Goal: Task Accomplishment & Management: Use online tool/utility

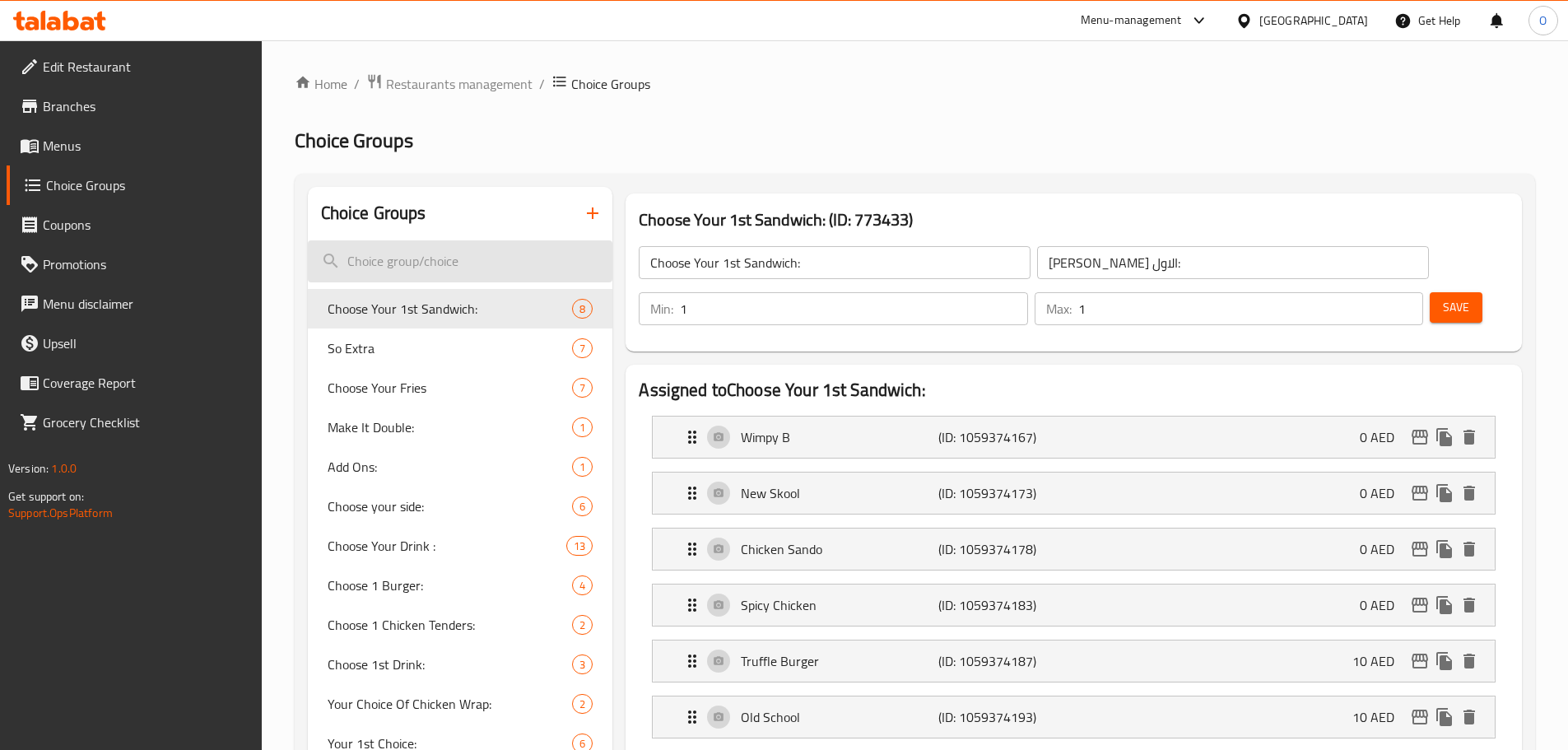
click at [464, 262] on input "search" at bounding box center [460, 261] width 306 height 42
paste input "Choose Your Fries"
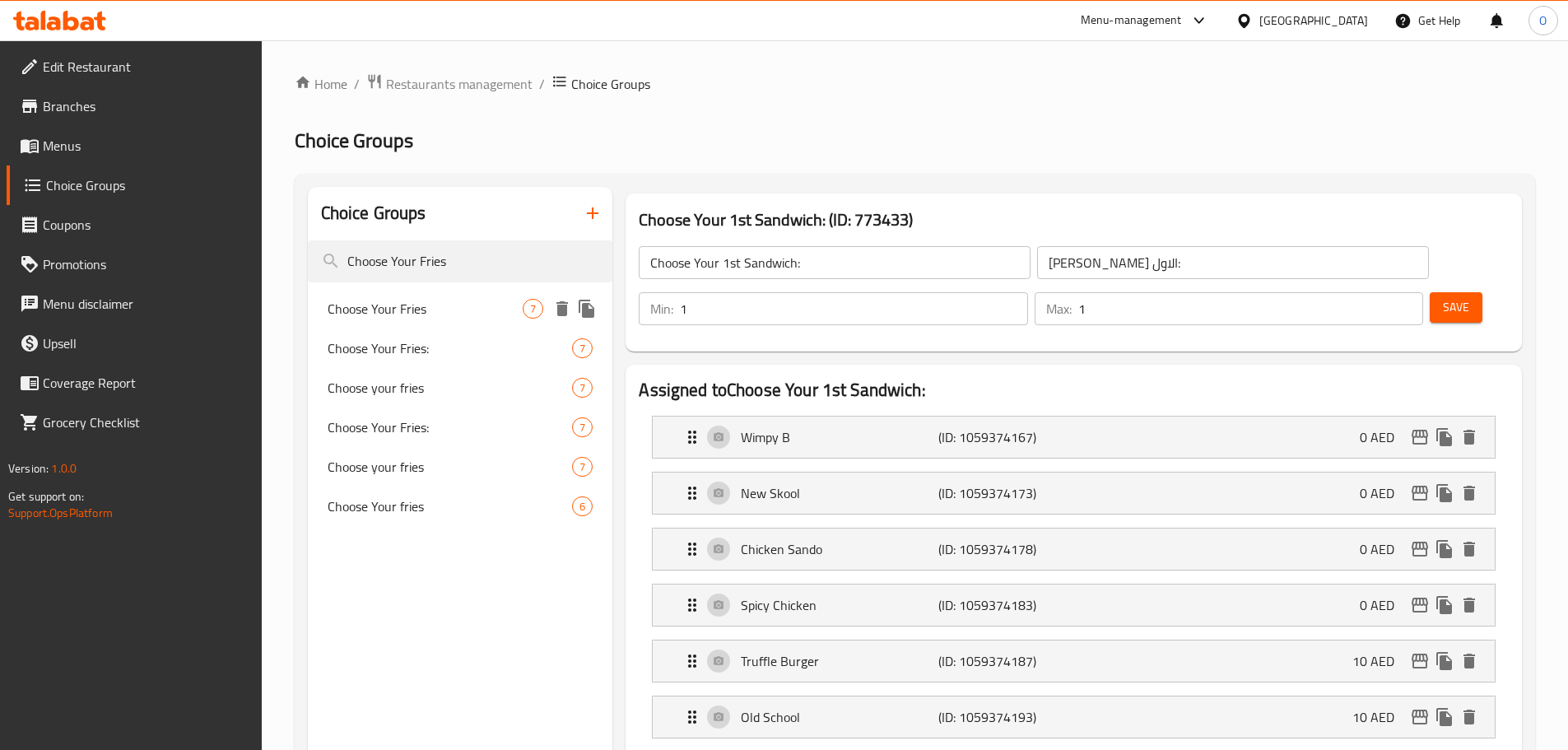
type input "Choose Your Fries"
click at [379, 311] on span "Choose Your Fries" at bounding box center [425, 308] width 196 height 20
type input "Choose Your Fries"
type input "إختر الفرايز"
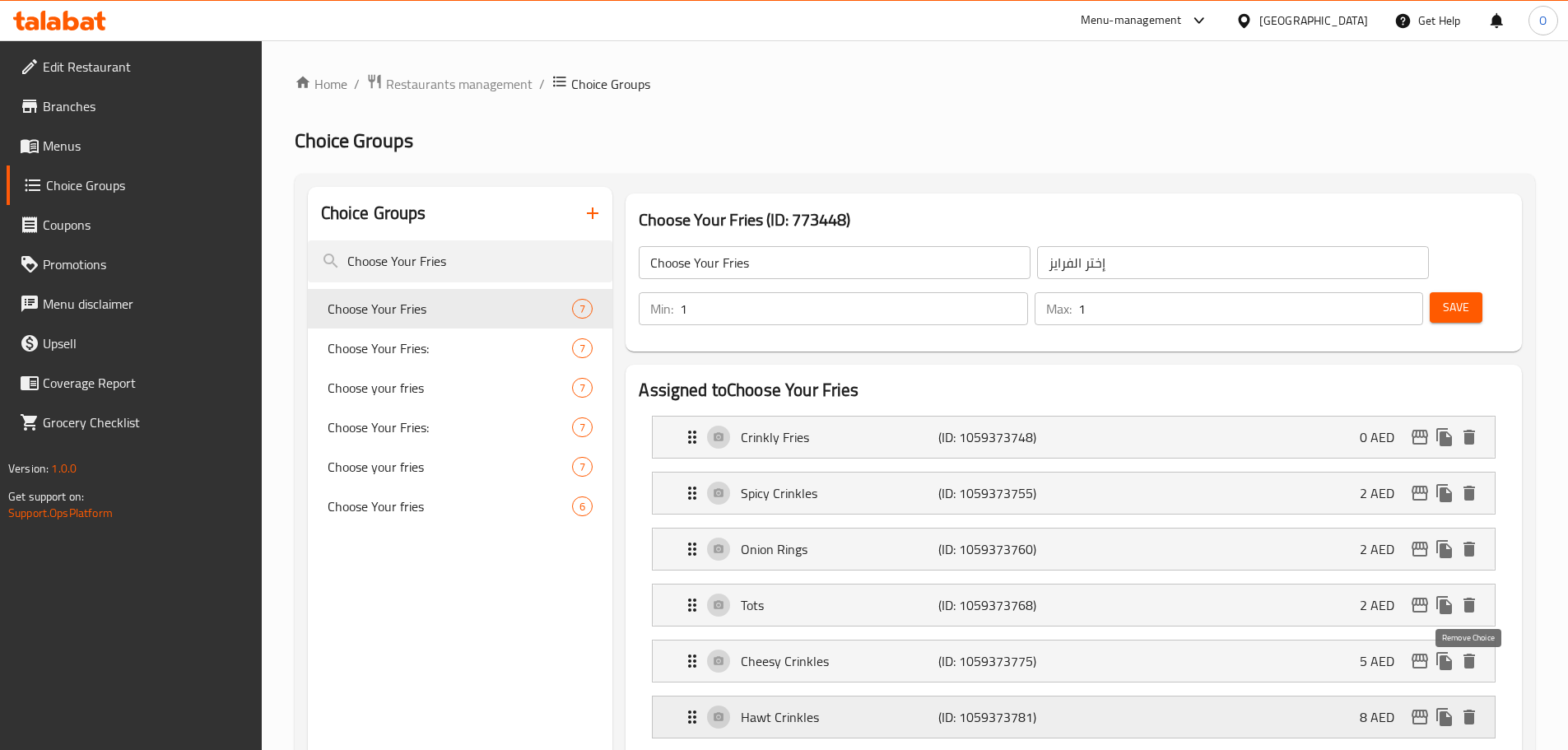
click at [1469, 709] on icon "delete" at bounding box center [1469, 716] width 11 height 15
click at [1473, 709] on icon "delete" at bounding box center [1469, 716] width 11 height 15
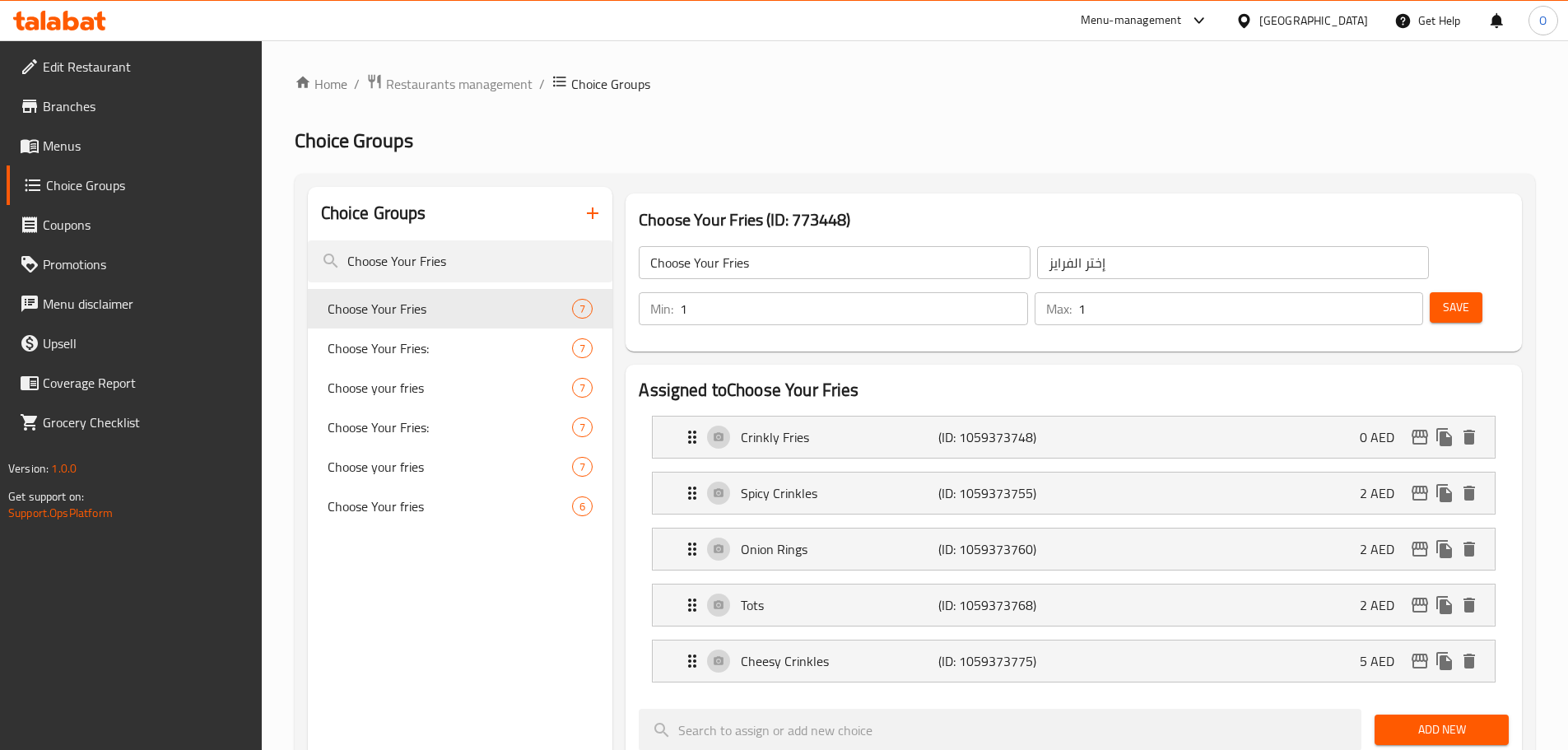
click at [1443, 297] on span "Save" at bounding box center [1456, 307] width 26 height 21
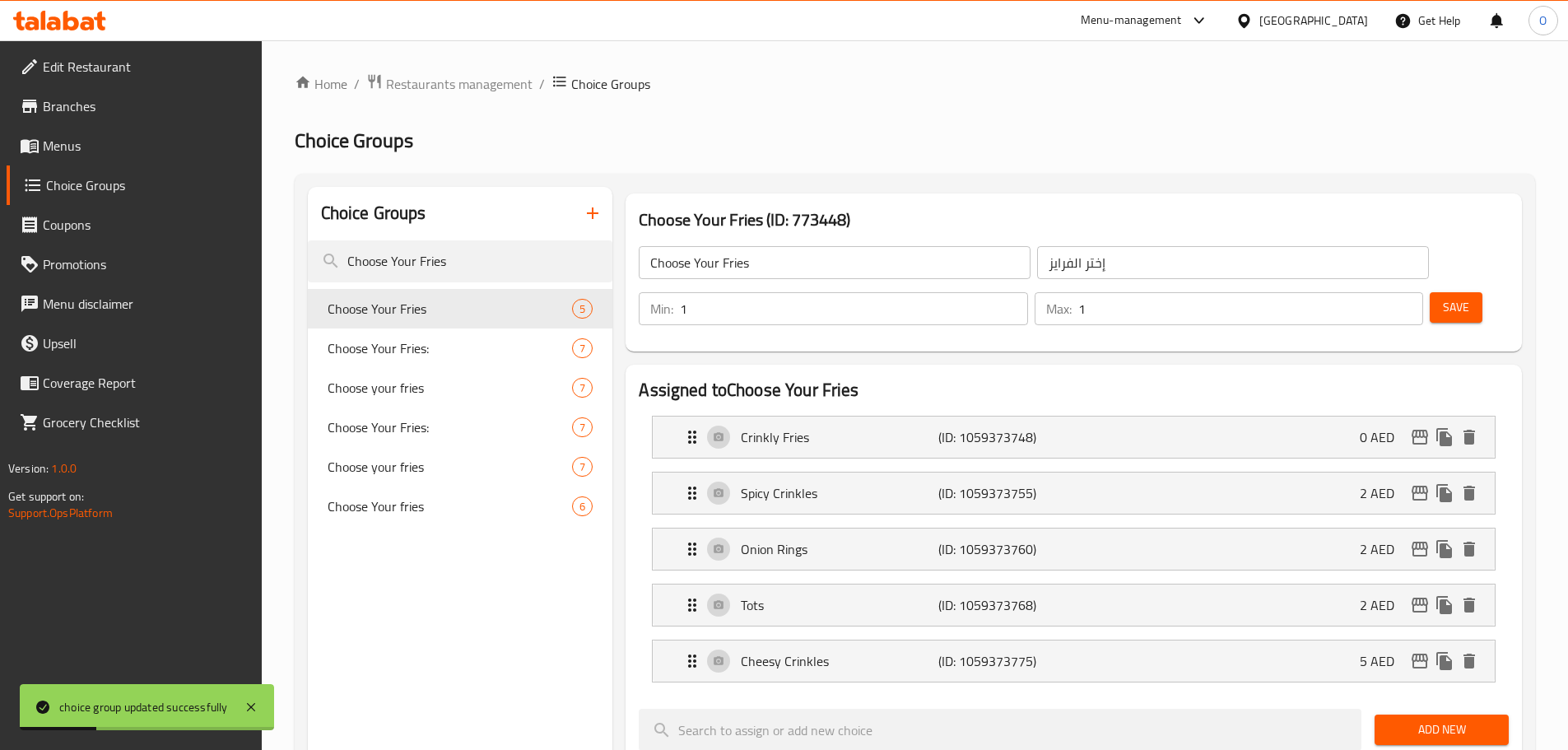
click at [446, 210] on div "Choice Groups" at bounding box center [460, 213] width 306 height 53
click at [429, 286] on nav "Choose Your Fries 5 Choose Your Fries: 7 Choose your fries 7 Choose Your Fries:…" at bounding box center [460, 407] width 306 height 250
click at [427, 267] on input "Choose Your Fries" at bounding box center [460, 261] width 306 height 42
click at [426, 265] on input "Choose Your Fries" at bounding box center [460, 261] width 306 height 42
paste input "773450"
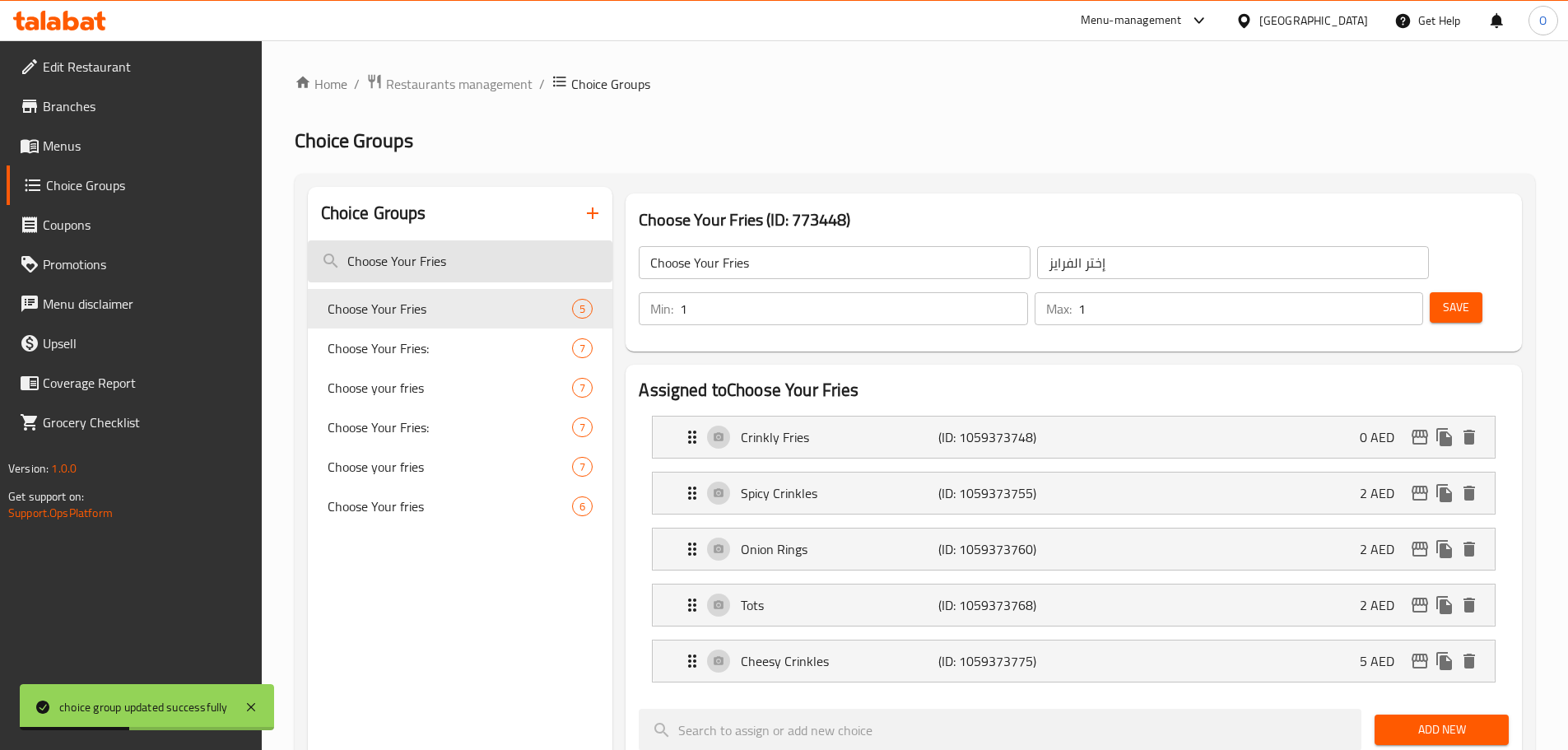
click at [426, 265] on input "Choose Your Fries" at bounding box center [460, 261] width 306 height 42
click at [409, 270] on input "Choose Your Fries" at bounding box center [460, 261] width 306 height 42
paste input "Drink"
click at [409, 270] on input "Choose Your Fries" at bounding box center [460, 261] width 306 height 42
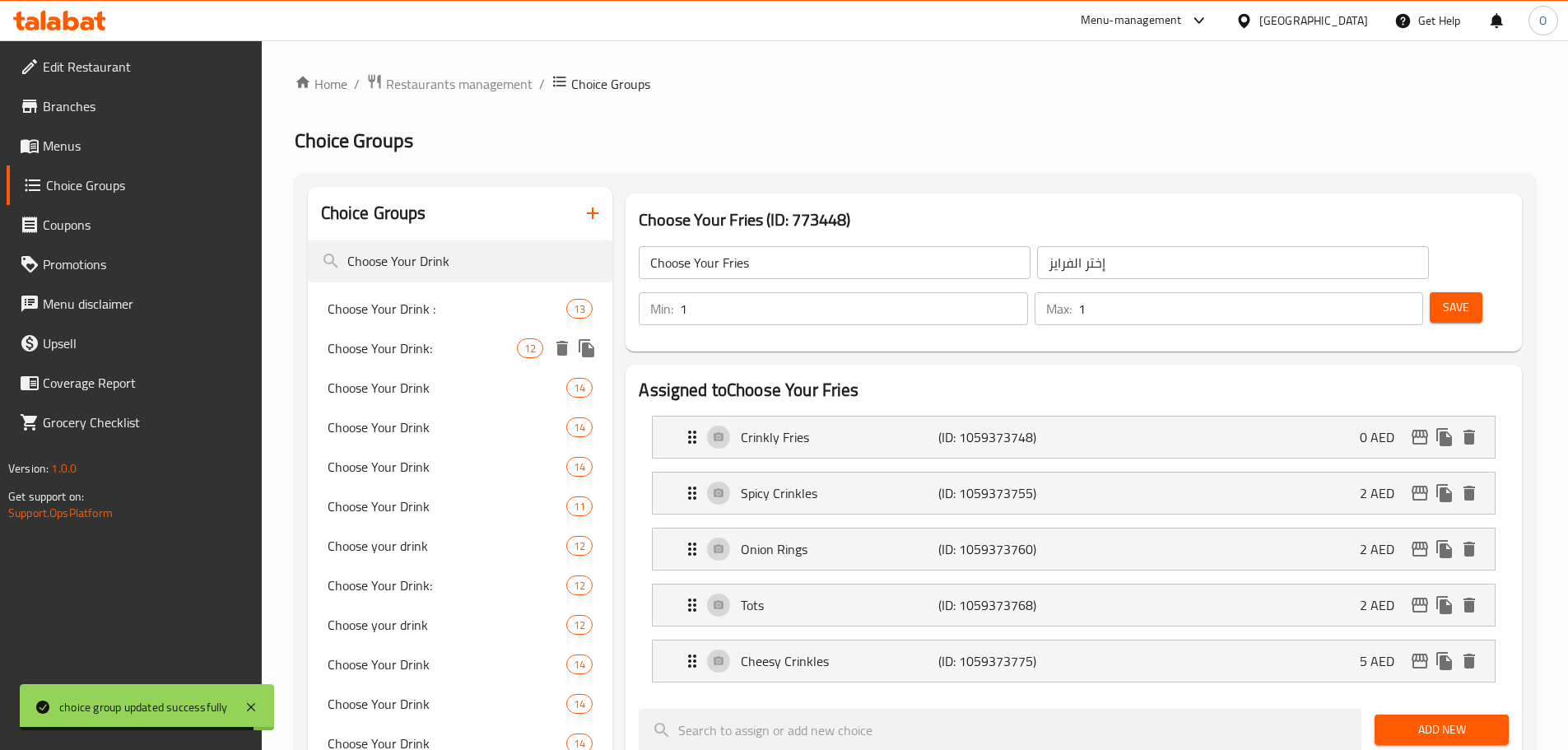
type input "Choose Your Drink"
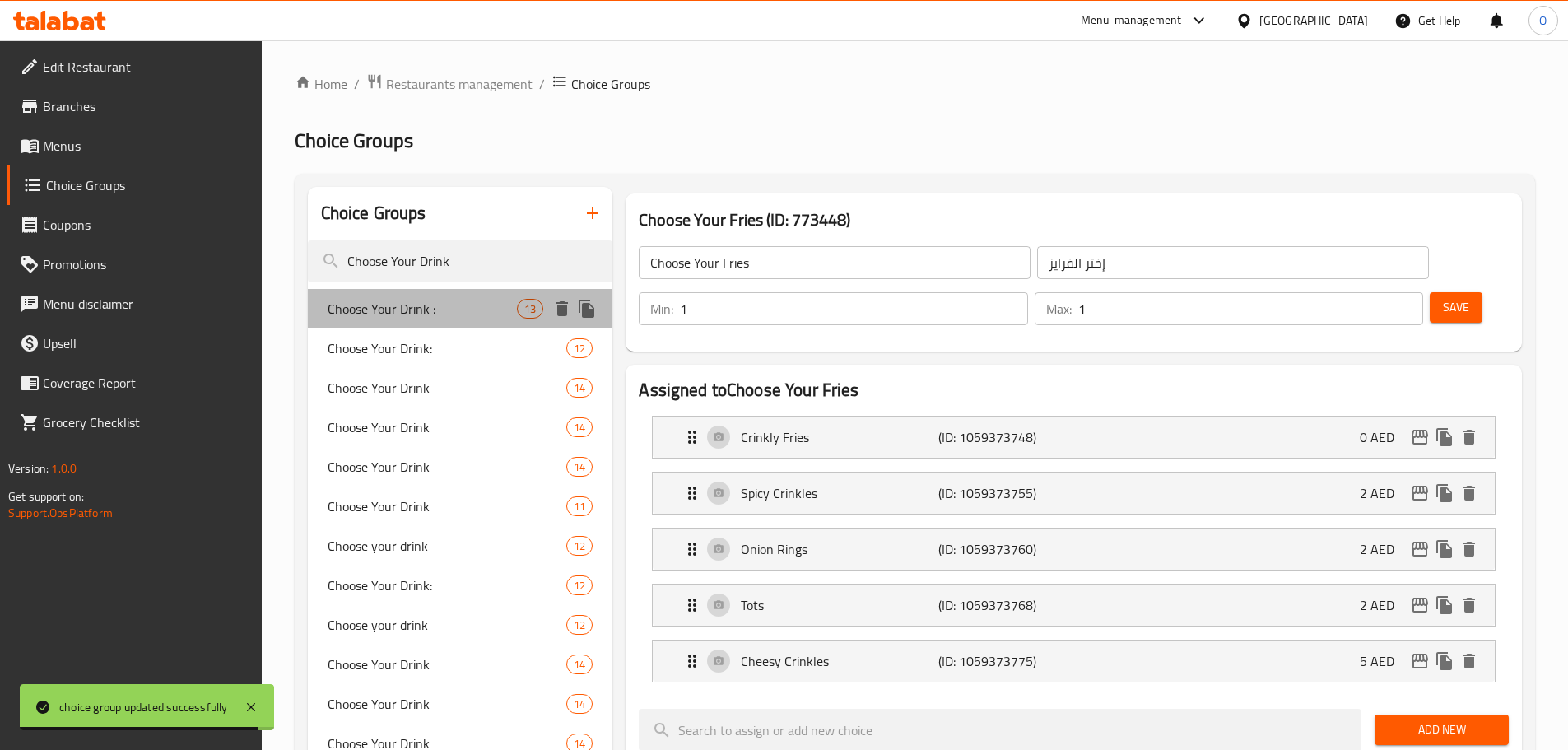
click at [375, 314] on span "Choose Your Drink :" at bounding box center [423, 308] width 190 height 20
type input "Choose Your Drink :"
type input "[PERSON_NAME]:"
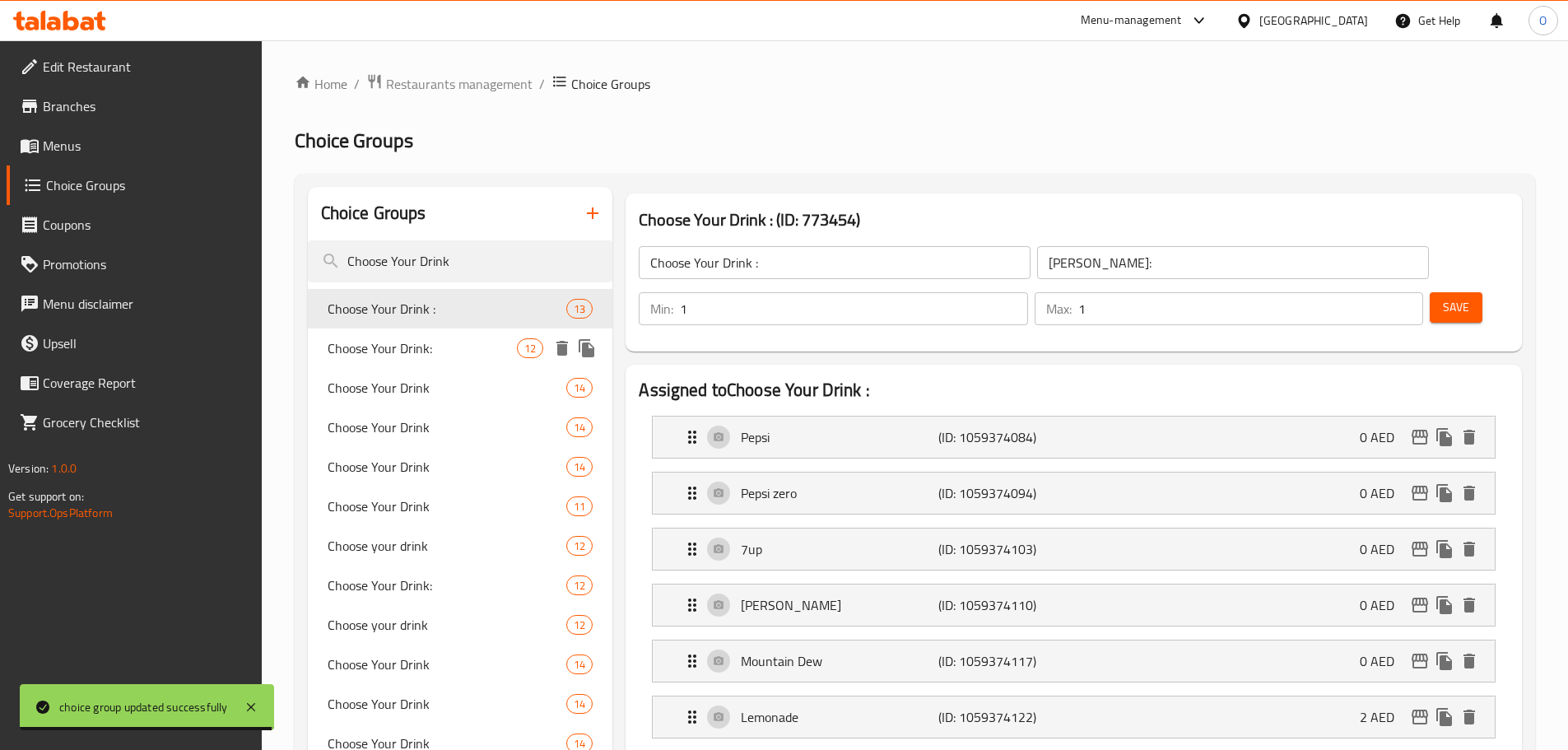
click at [376, 350] on span "Choose Your Drink:" at bounding box center [423, 347] width 190 height 20
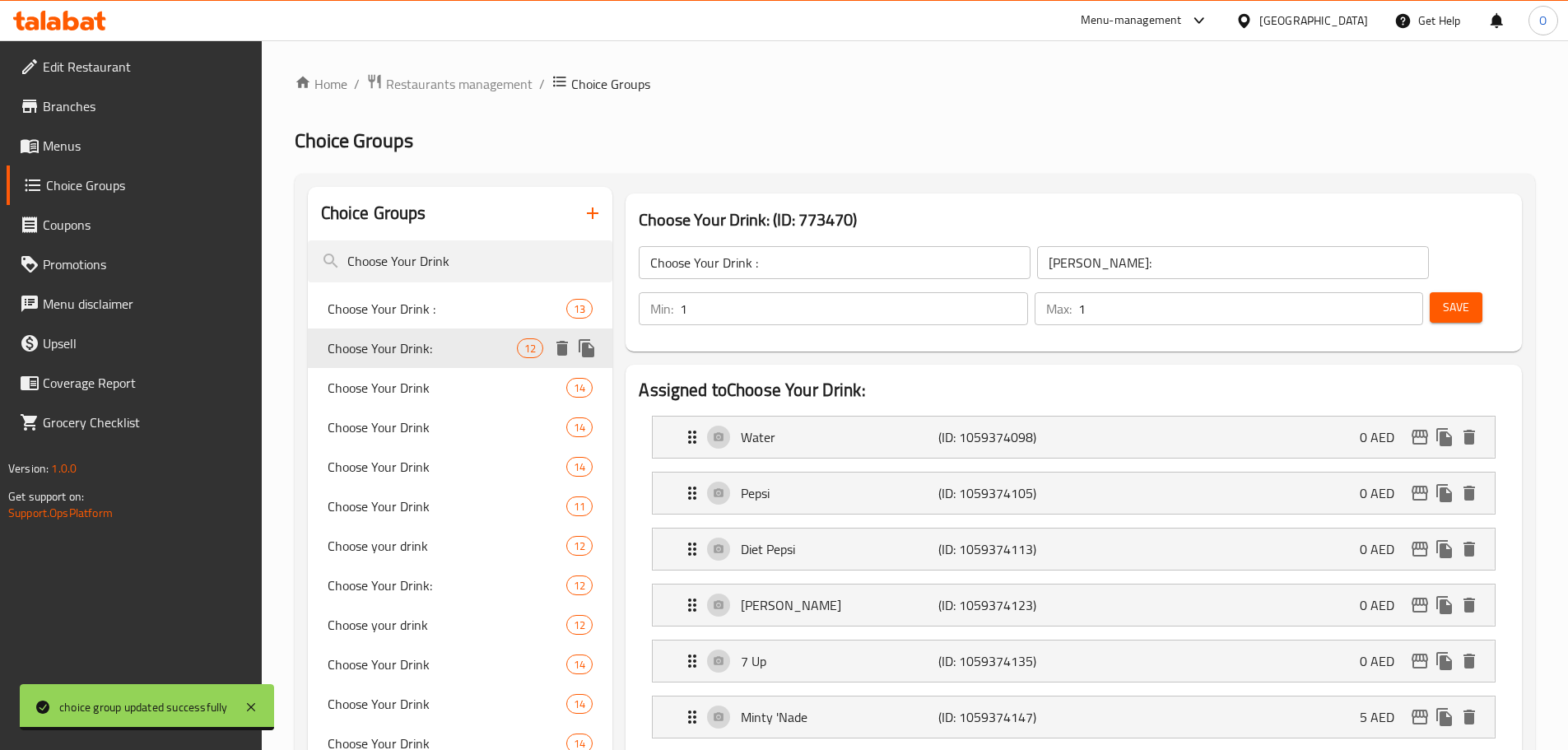
type input "Choose Your Drink:"
type input "اختار المشروب:"
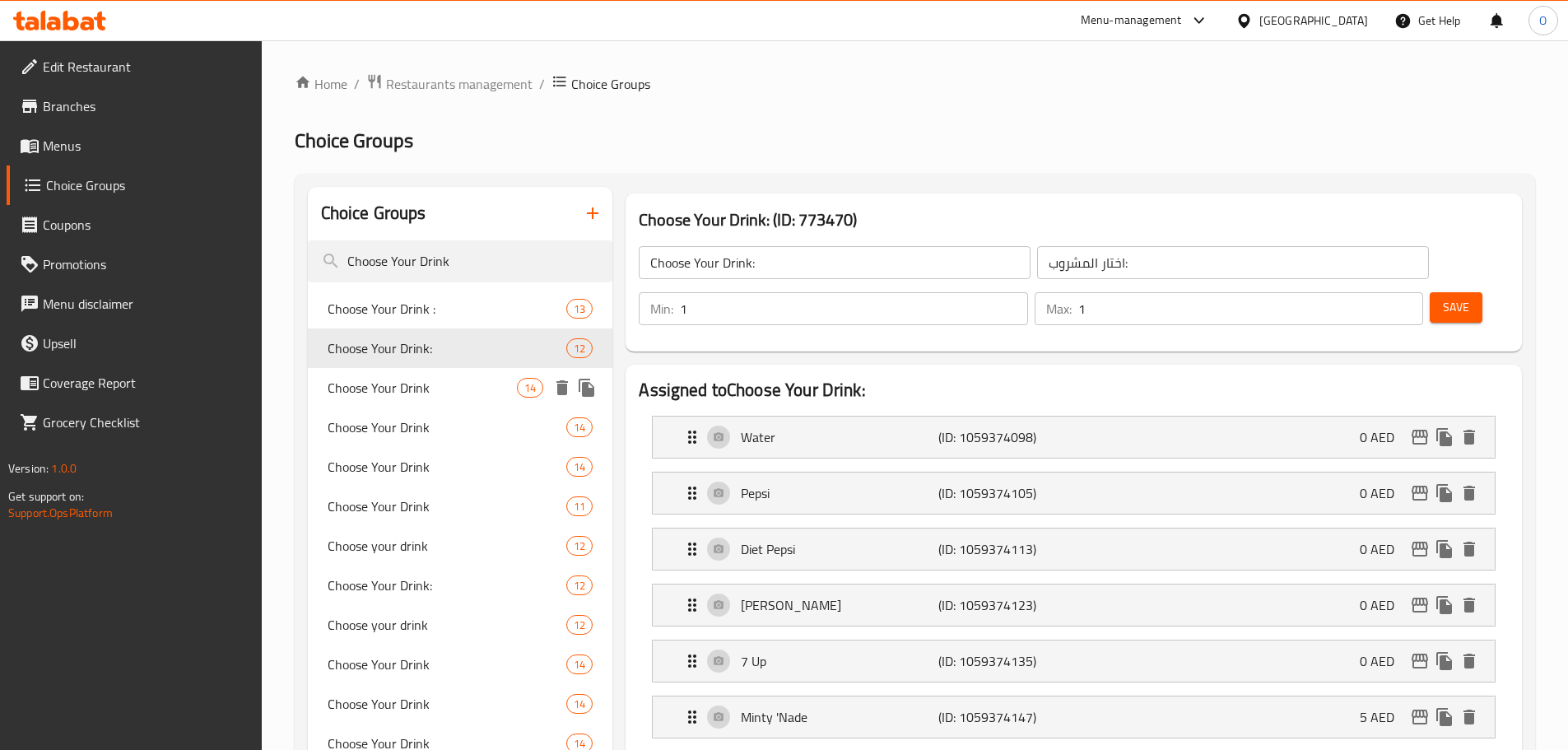
click at [376, 382] on span "Choose Your Drink" at bounding box center [423, 388] width 190 height 20
type input "Choose Your Drink"
type input "إختر المشروب"
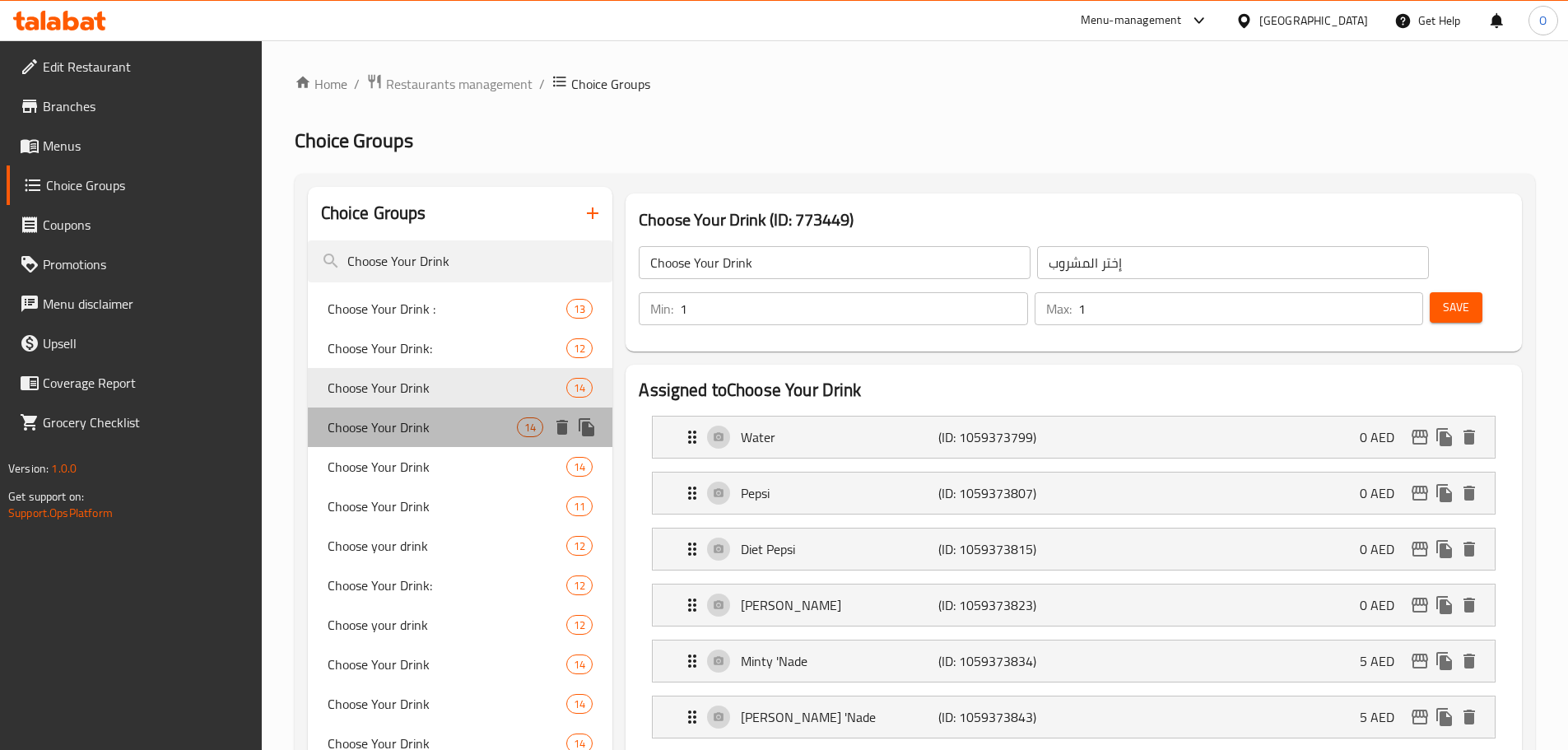
click at [376, 422] on span "Choose Your Drink" at bounding box center [423, 427] width 190 height 20
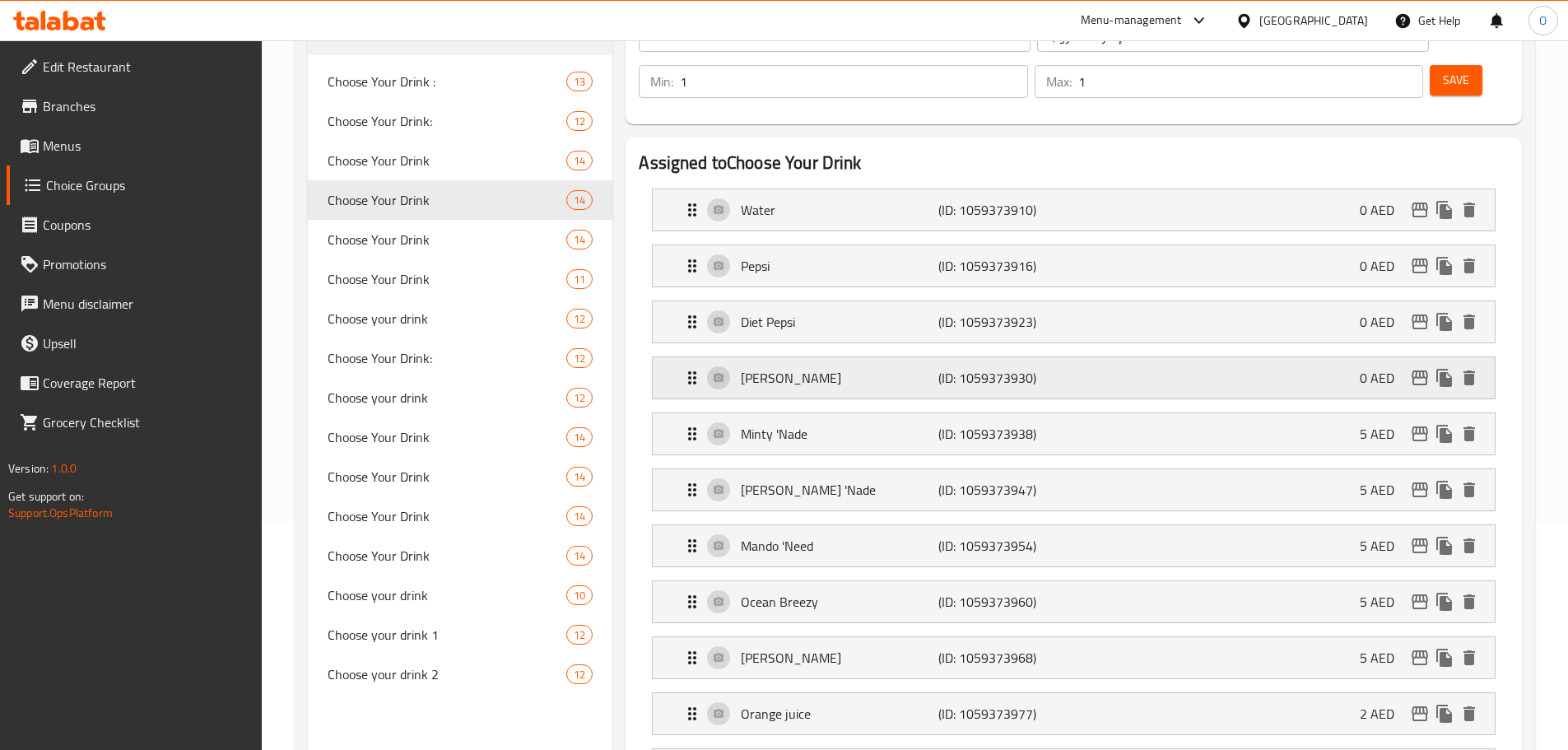
scroll to position [247, 0]
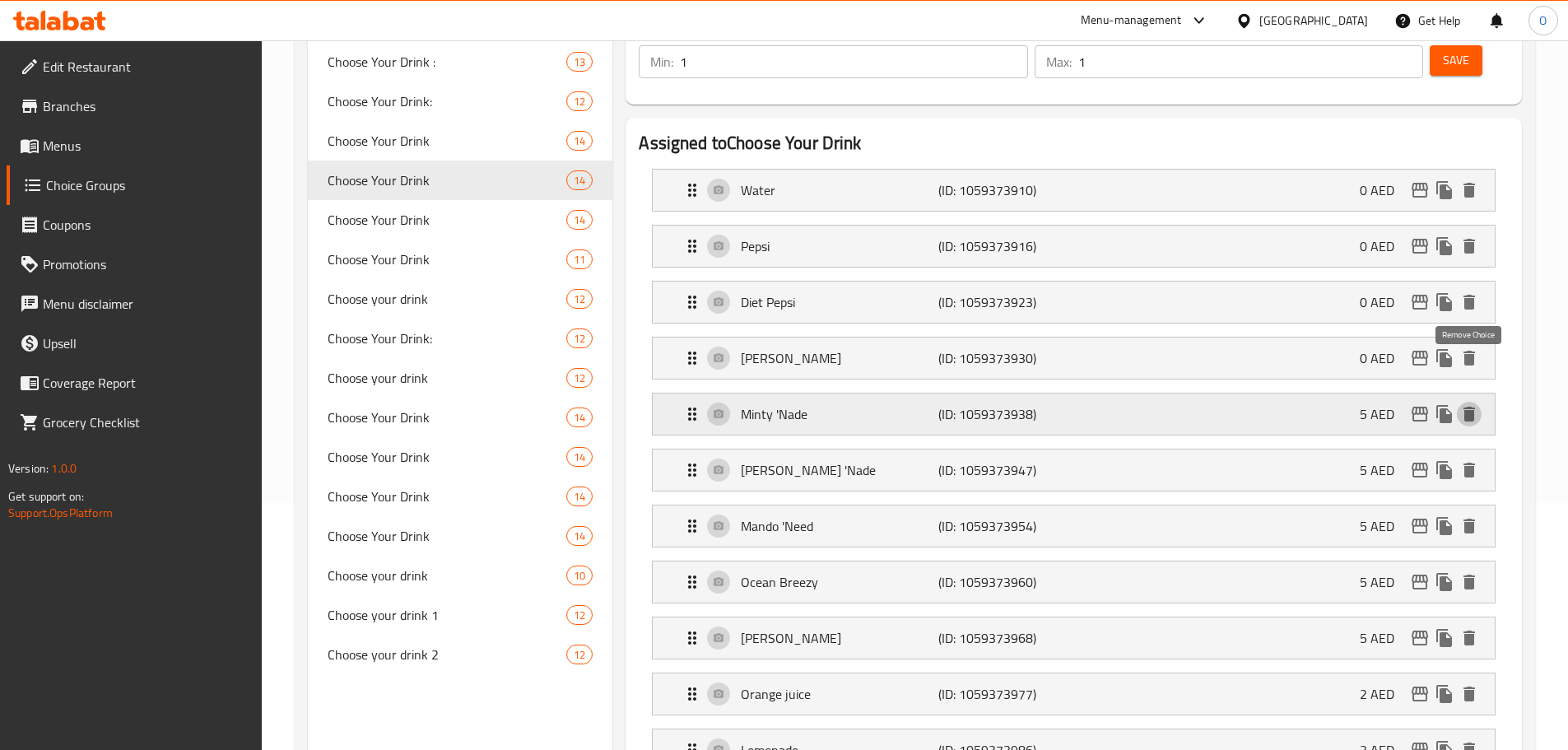
click at [1473, 407] on icon "delete" at bounding box center [1469, 414] width 11 height 15
click at [1474, 407] on icon "delete" at bounding box center [1469, 414] width 11 height 15
click at [1472, 575] on icon "delete" at bounding box center [1469, 581] width 11 height 15
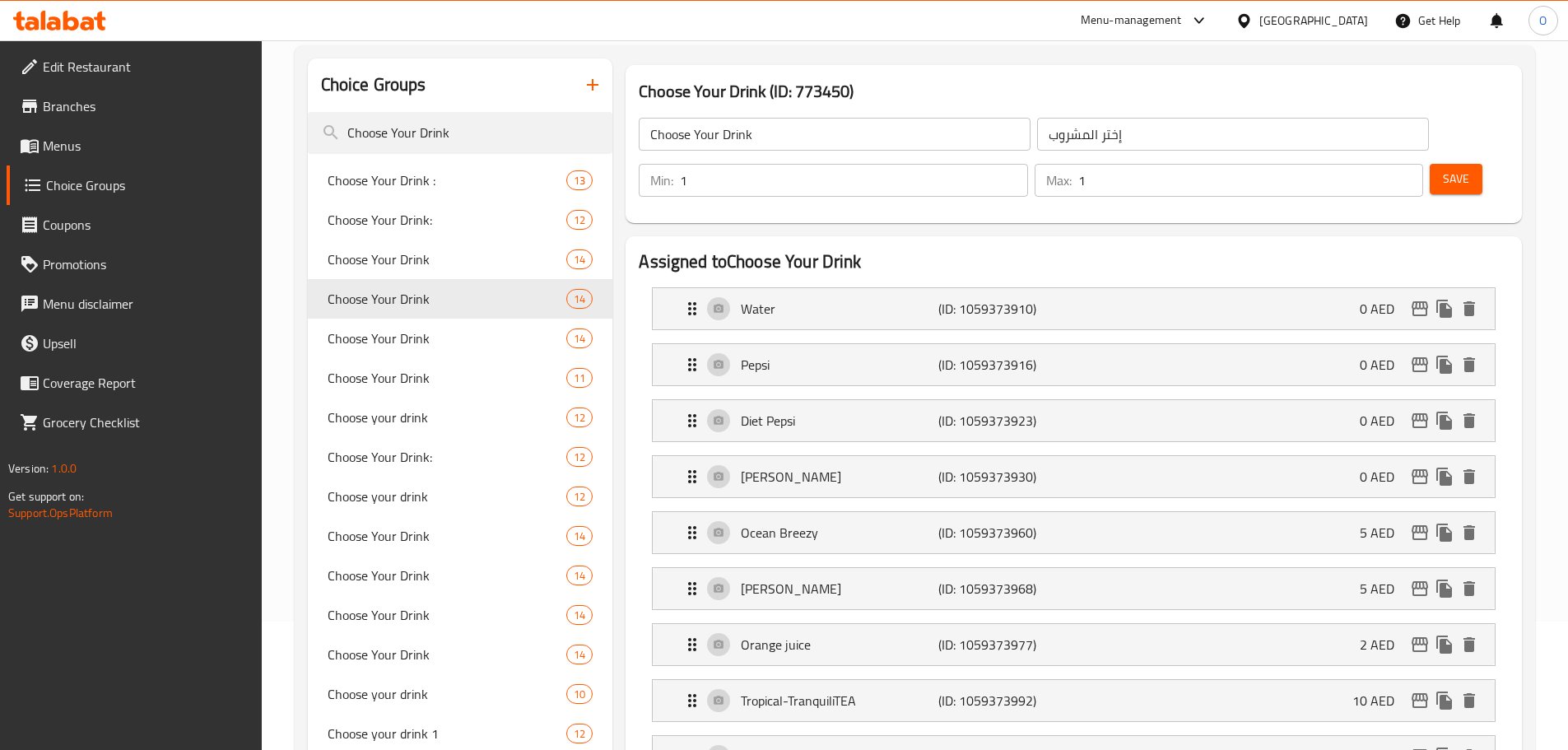
scroll to position [0, 0]
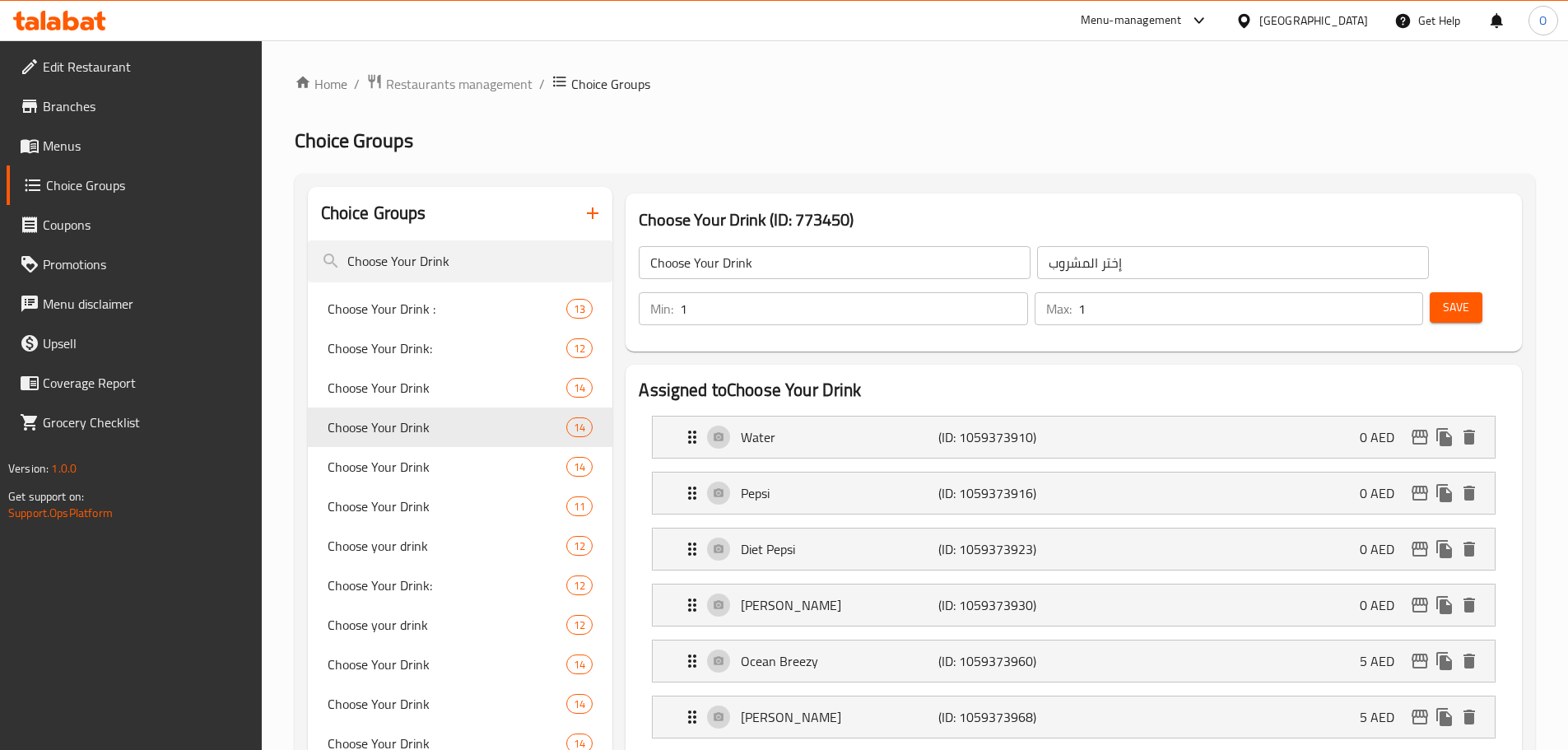
click at [1438, 292] on button "Save" at bounding box center [1456, 307] width 52 height 31
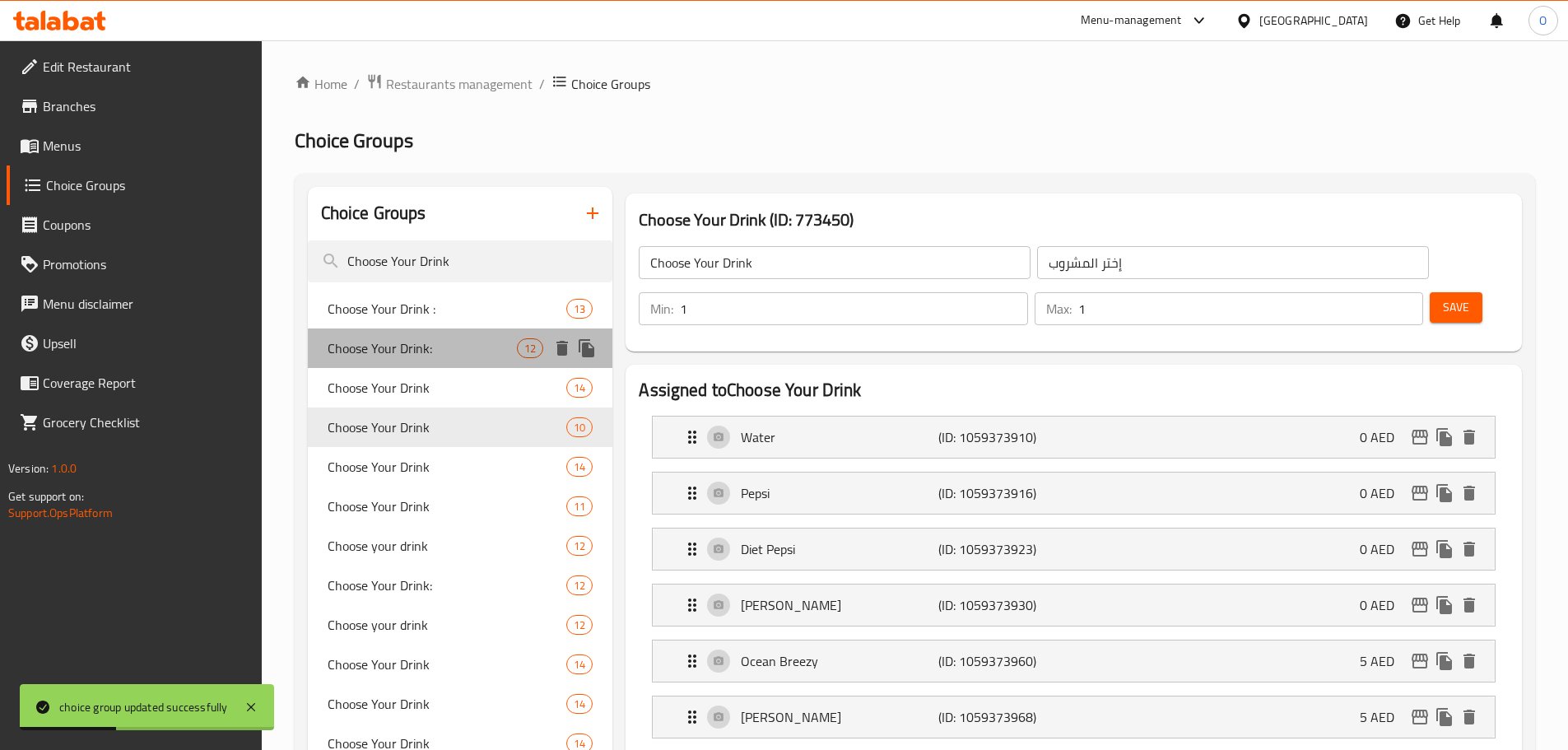
click at [379, 345] on span "Choose Your Drink:" at bounding box center [423, 347] width 190 height 20
type input "Choose Your Drink:"
type input "اختار المشروب:"
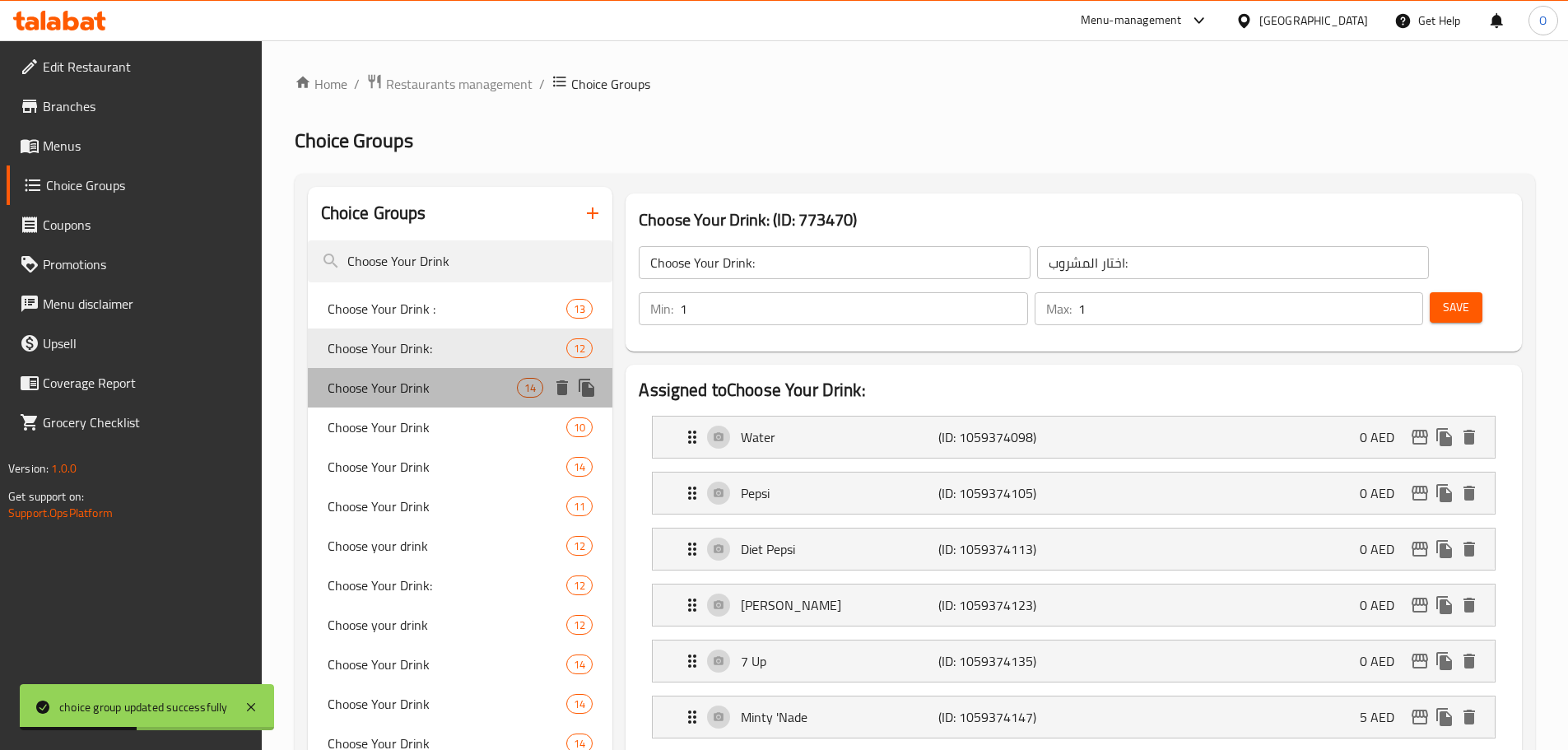
click at [384, 372] on div "Choose Your Drink 14" at bounding box center [460, 387] width 306 height 39
type input "Choose Your Drink"
type input "إختر المشروب"
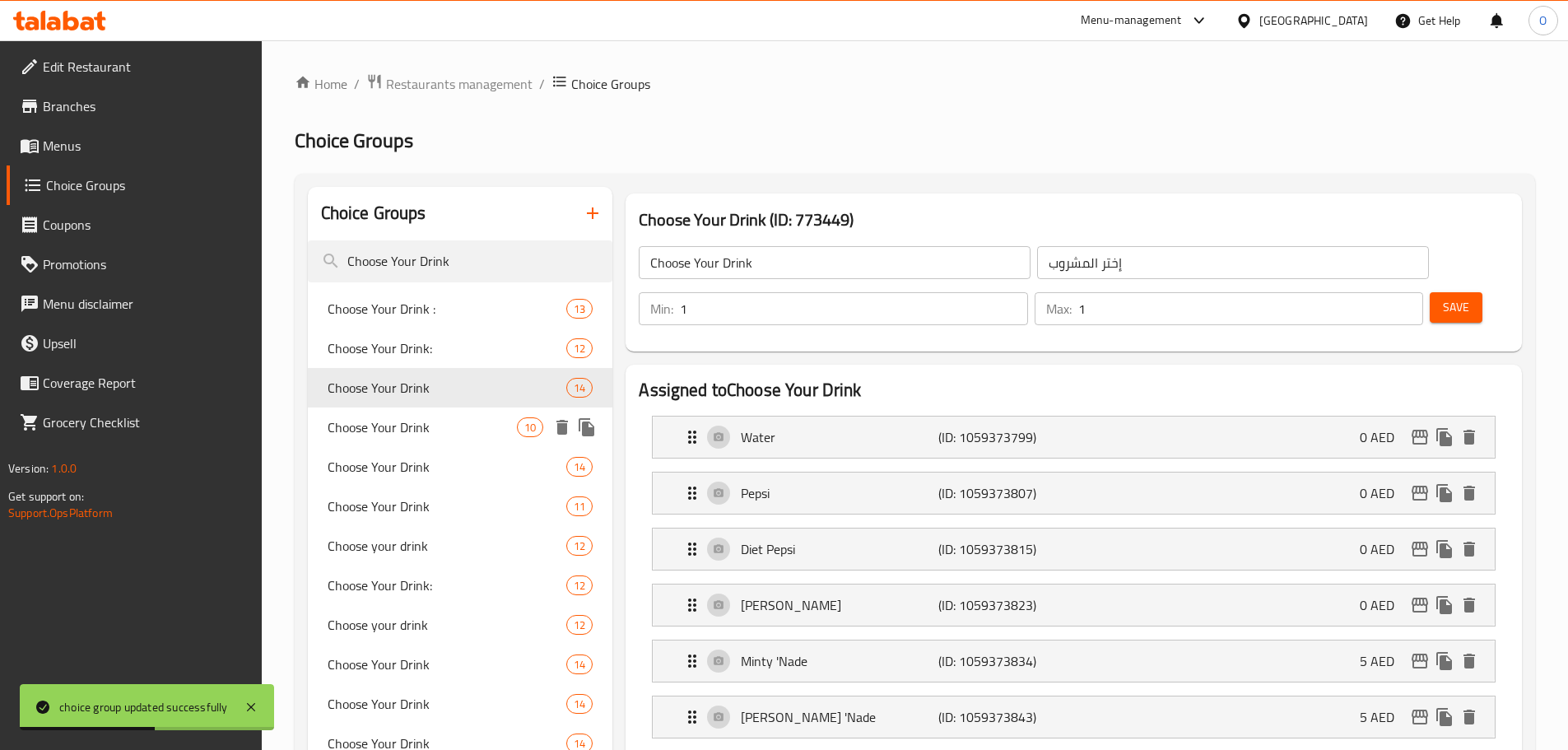
click at [379, 419] on span "Choose Your Drink" at bounding box center [423, 427] width 190 height 20
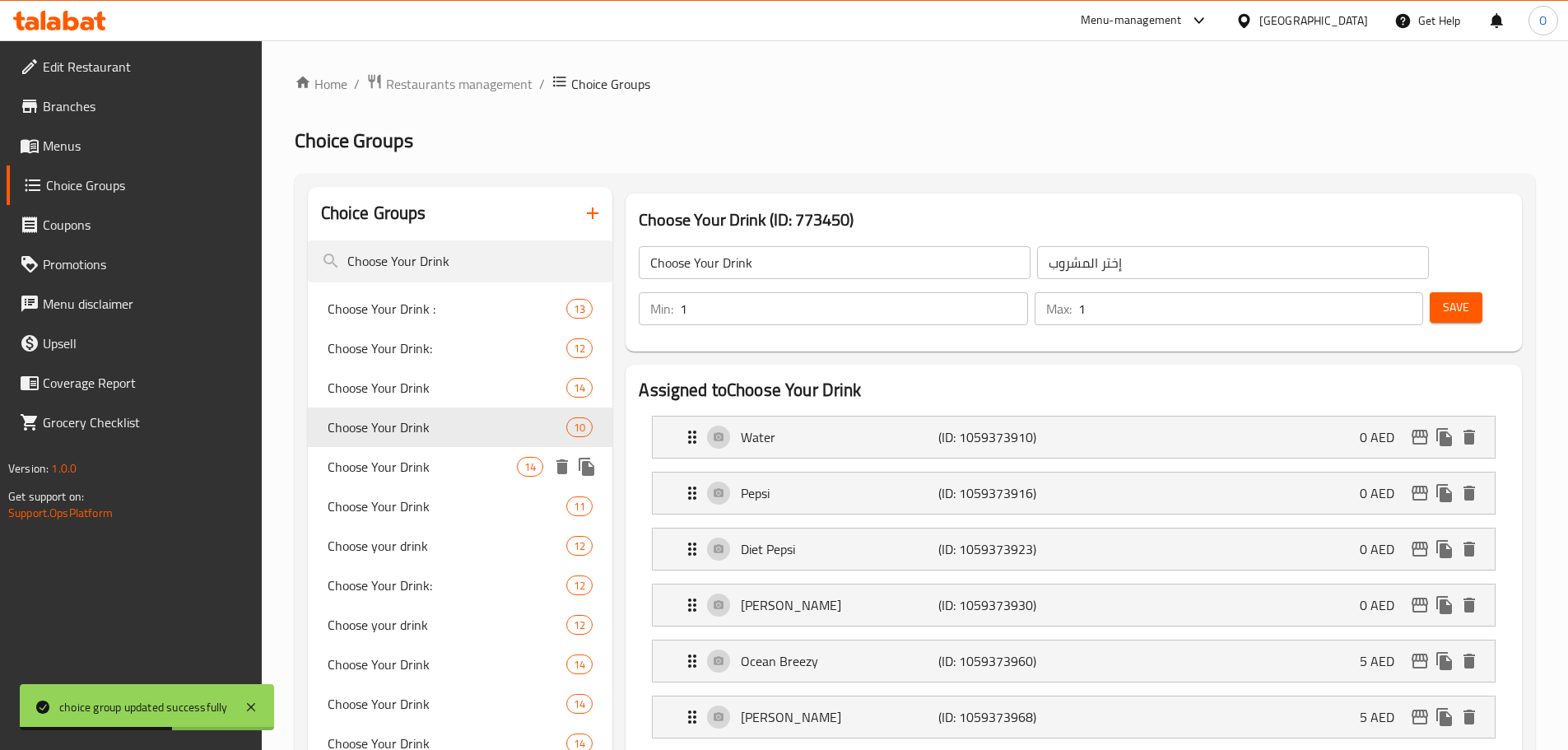
click at [394, 474] on span "Choose Your Drink" at bounding box center [423, 466] width 190 height 20
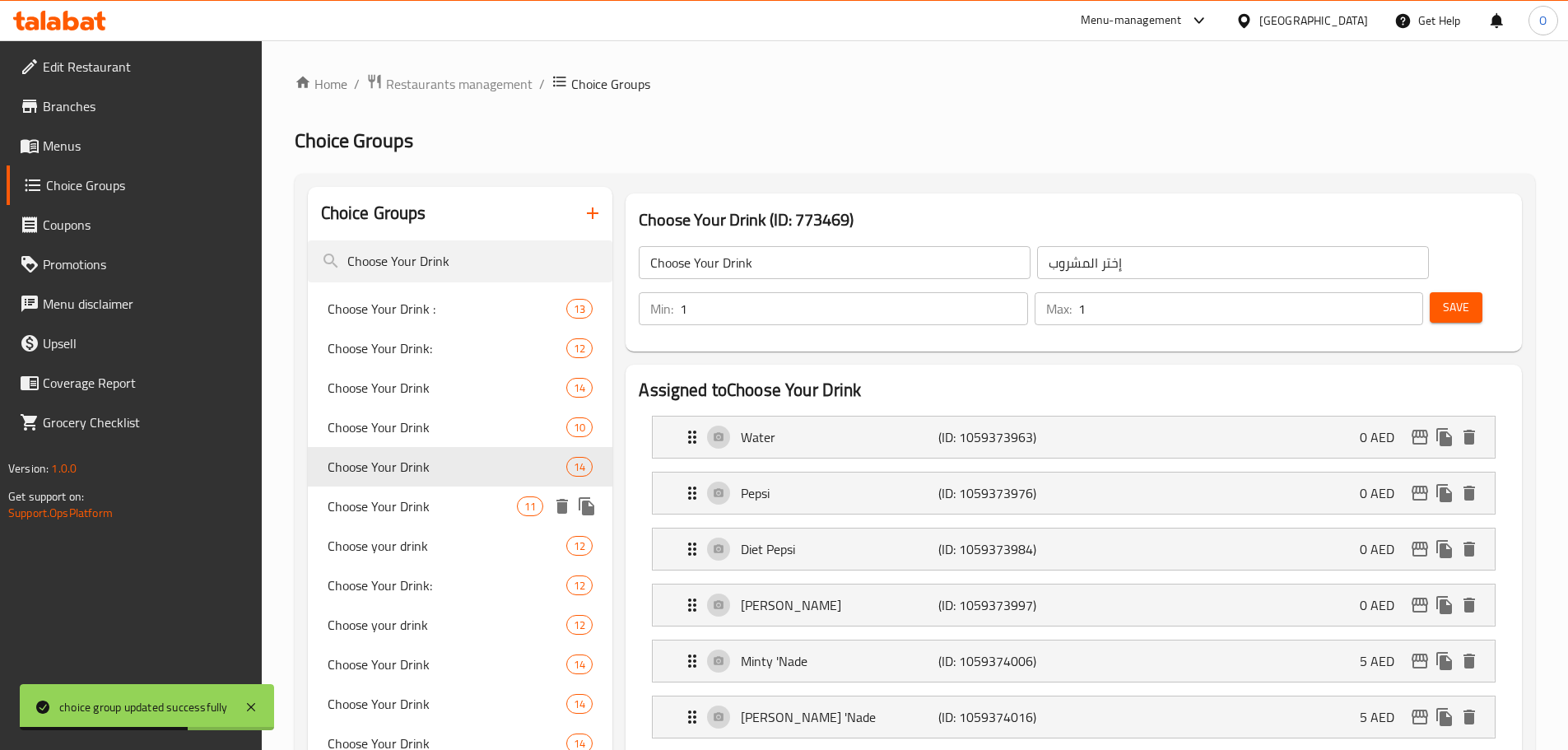
click at [398, 508] on span "Choose Your Drink" at bounding box center [423, 506] width 190 height 20
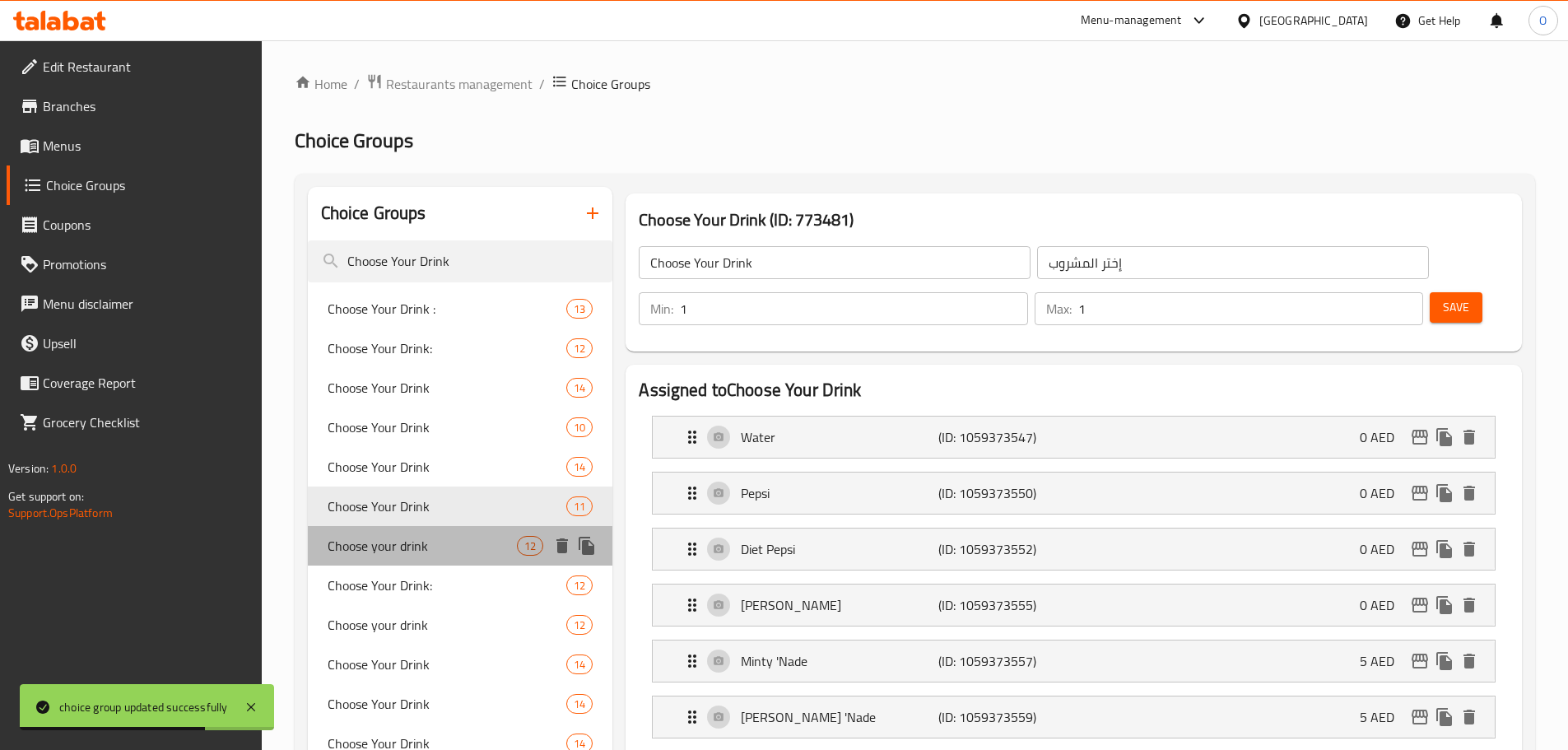
click at [398, 536] on span "Choose your drink" at bounding box center [423, 546] width 190 height 20
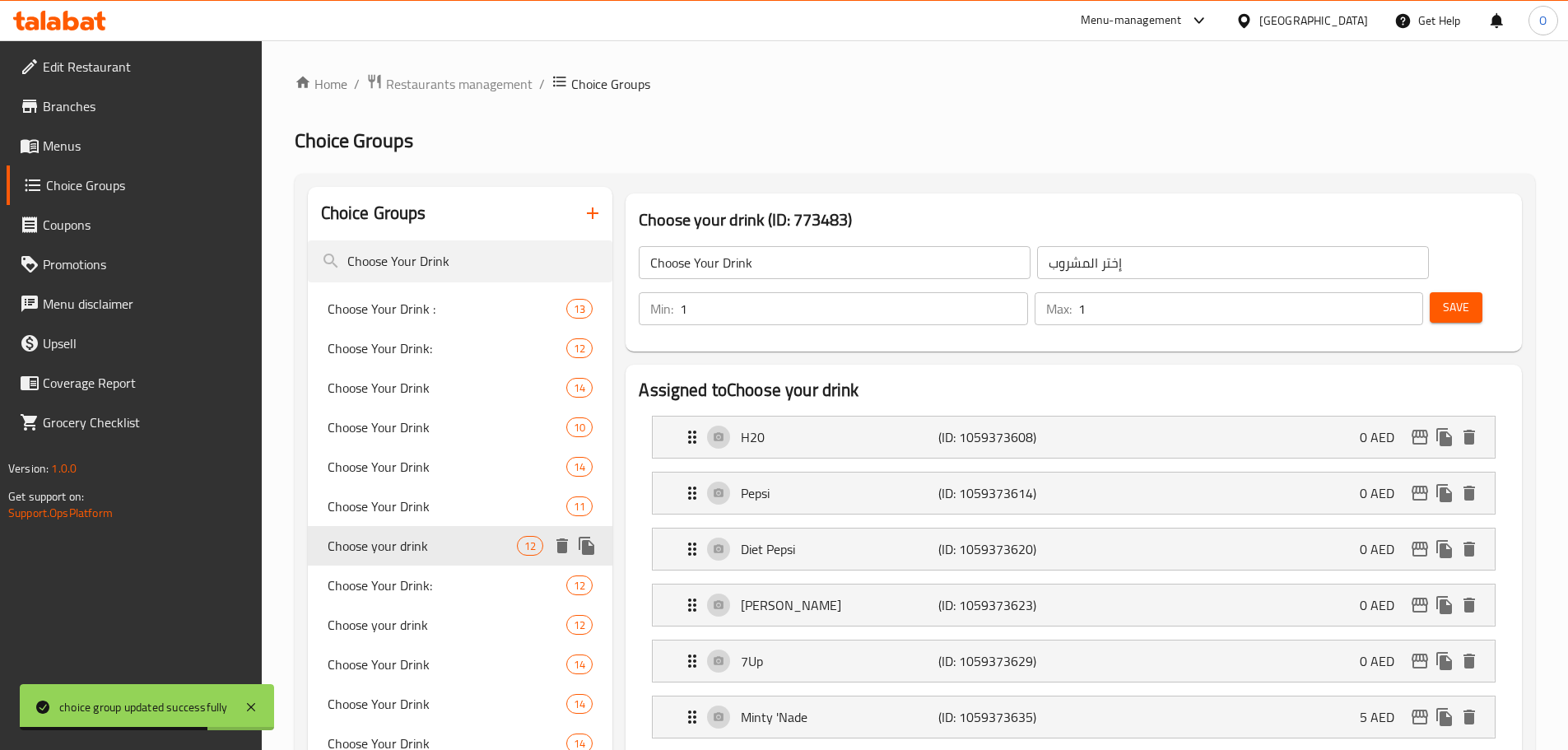
type input "Choose your drink"
type input "اختار المشروب"
click at [413, 588] on span "Choose Your Drink:" at bounding box center [423, 585] width 190 height 20
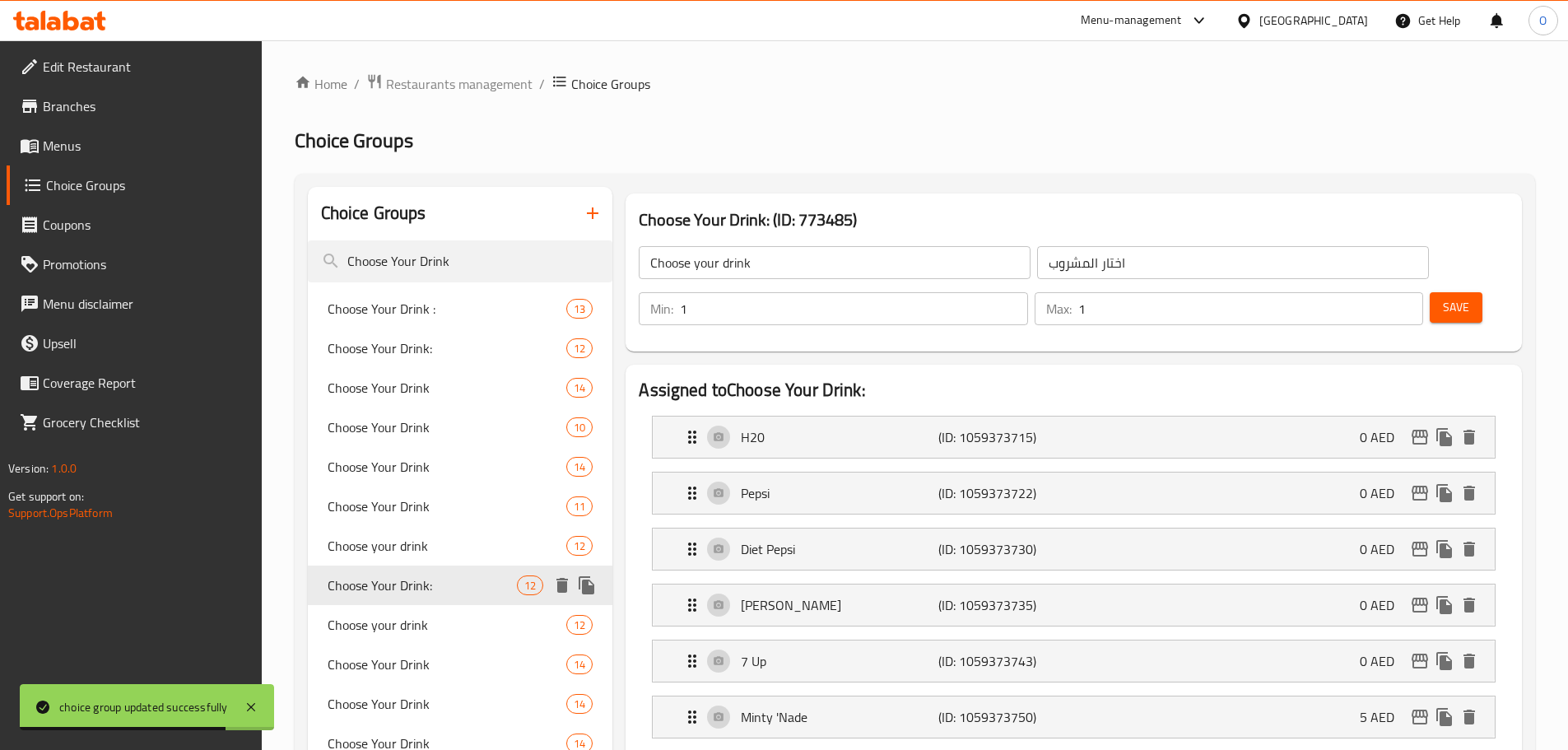
type input "Choose Your Drink:"
type input "اختار المشروب:"
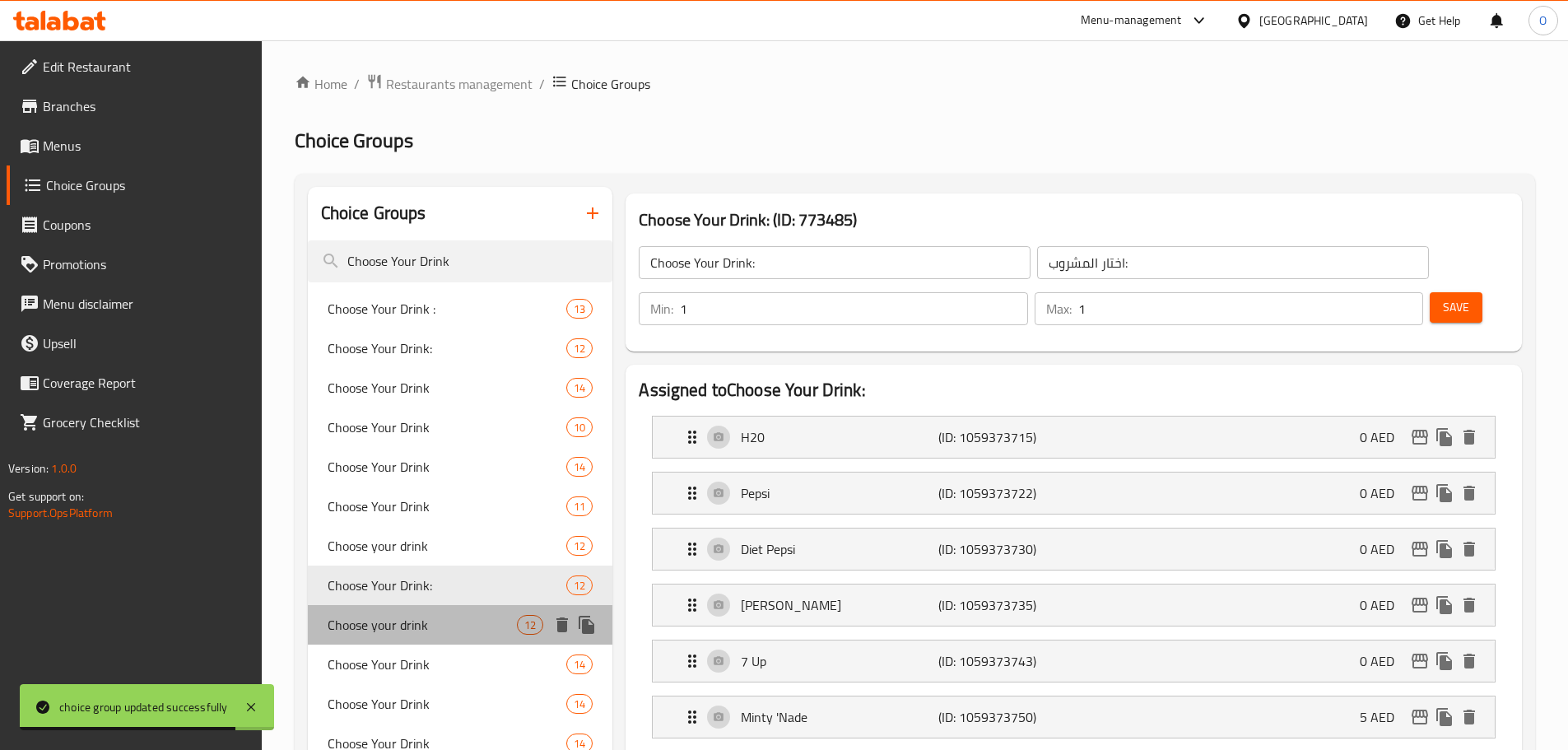
click at [407, 622] on span "Choose your drink" at bounding box center [423, 624] width 190 height 20
type input "Choose your drink"
type input "اختار المشروب"
type input "0"
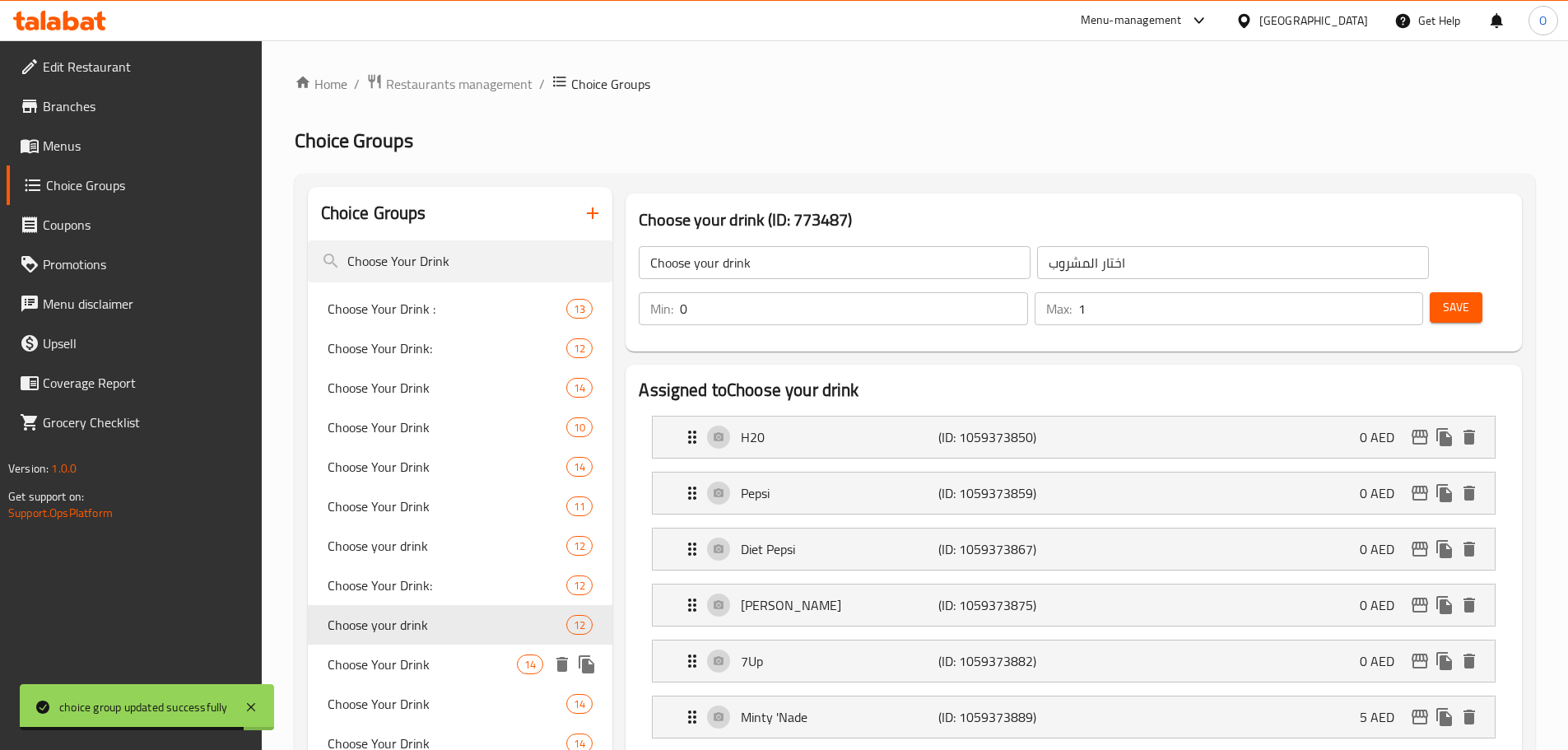
click at [393, 664] on span "Choose Your Drink" at bounding box center [423, 664] width 190 height 20
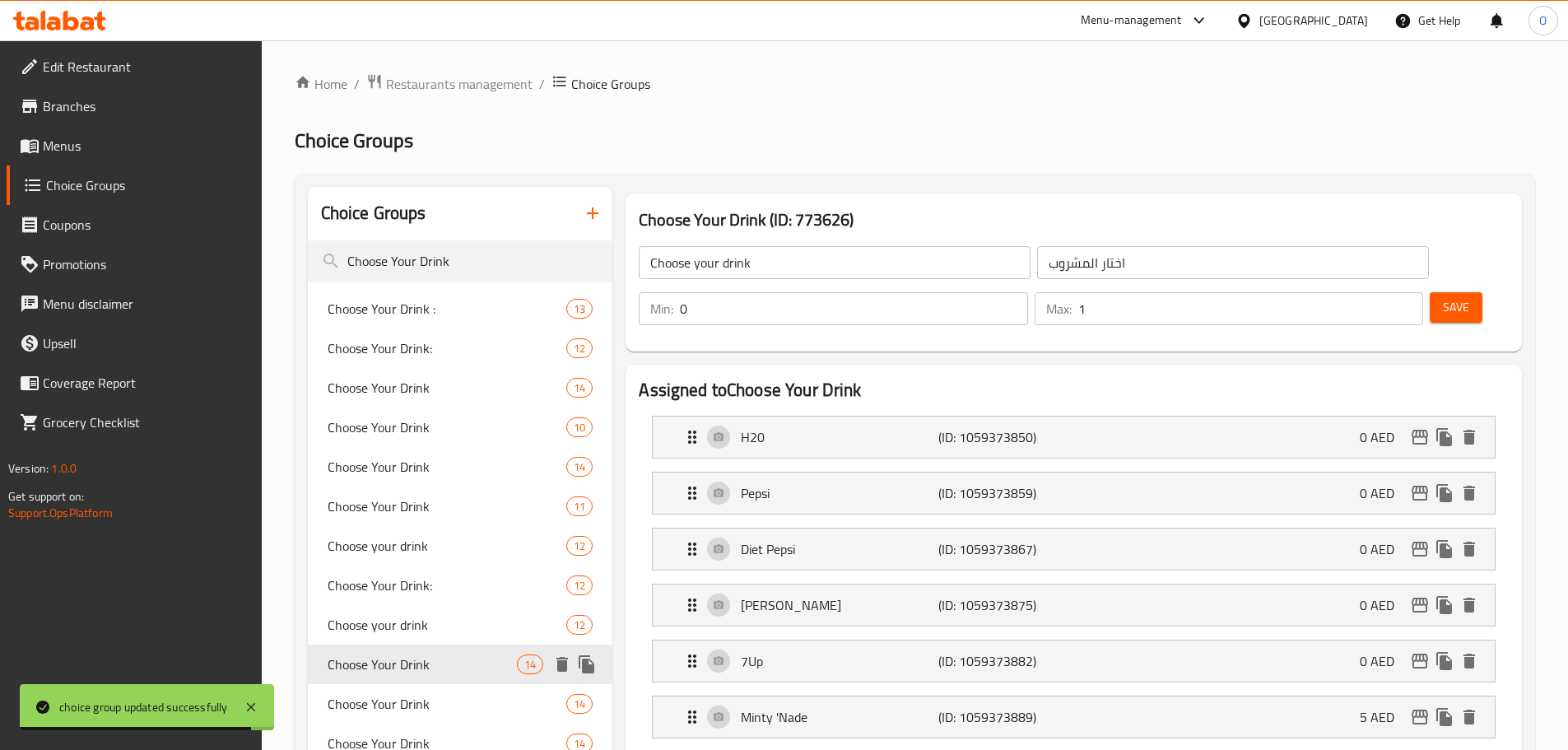
type input "Choose Your Drink"
type input "إختر المشروب"
type input "1"
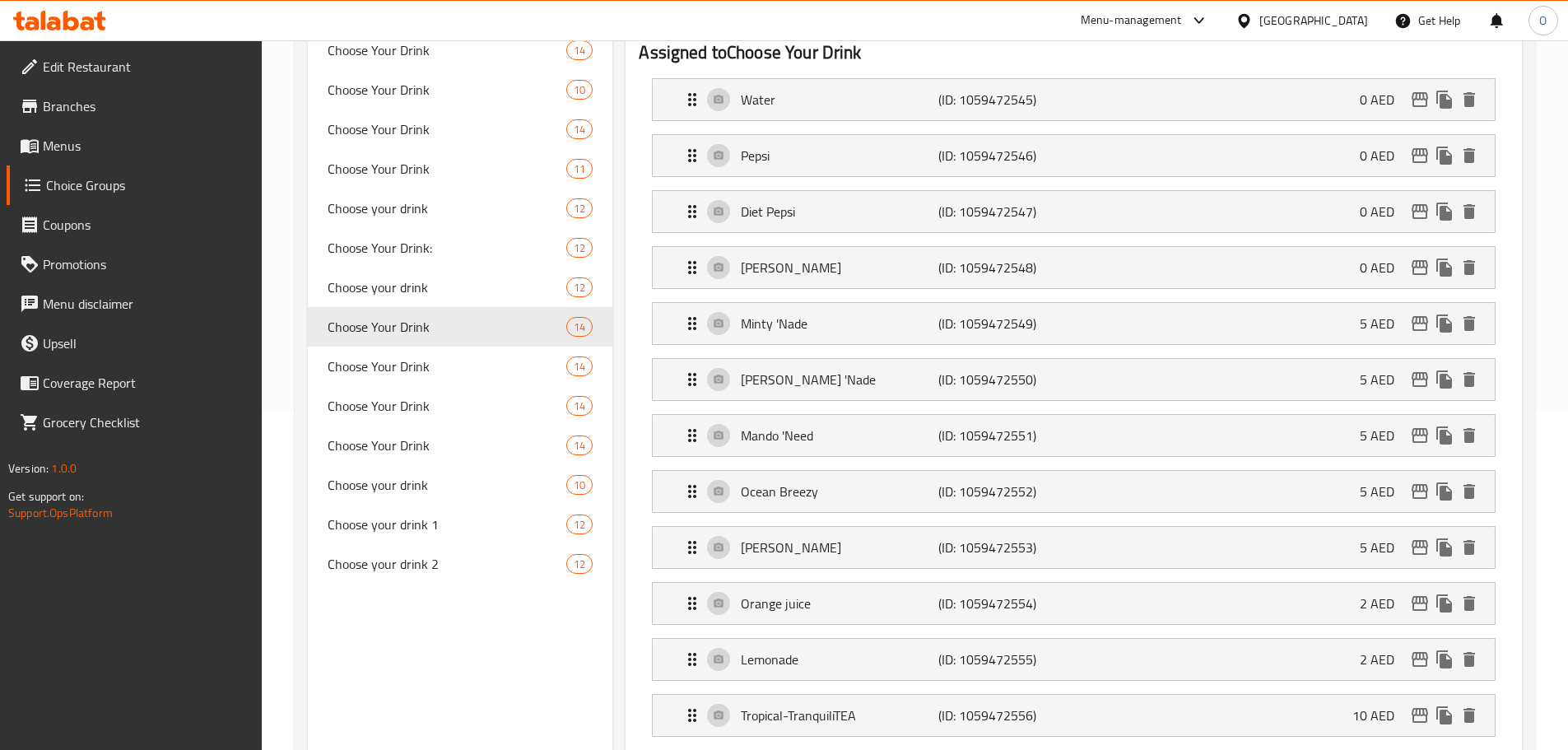
scroll to position [247, 0]
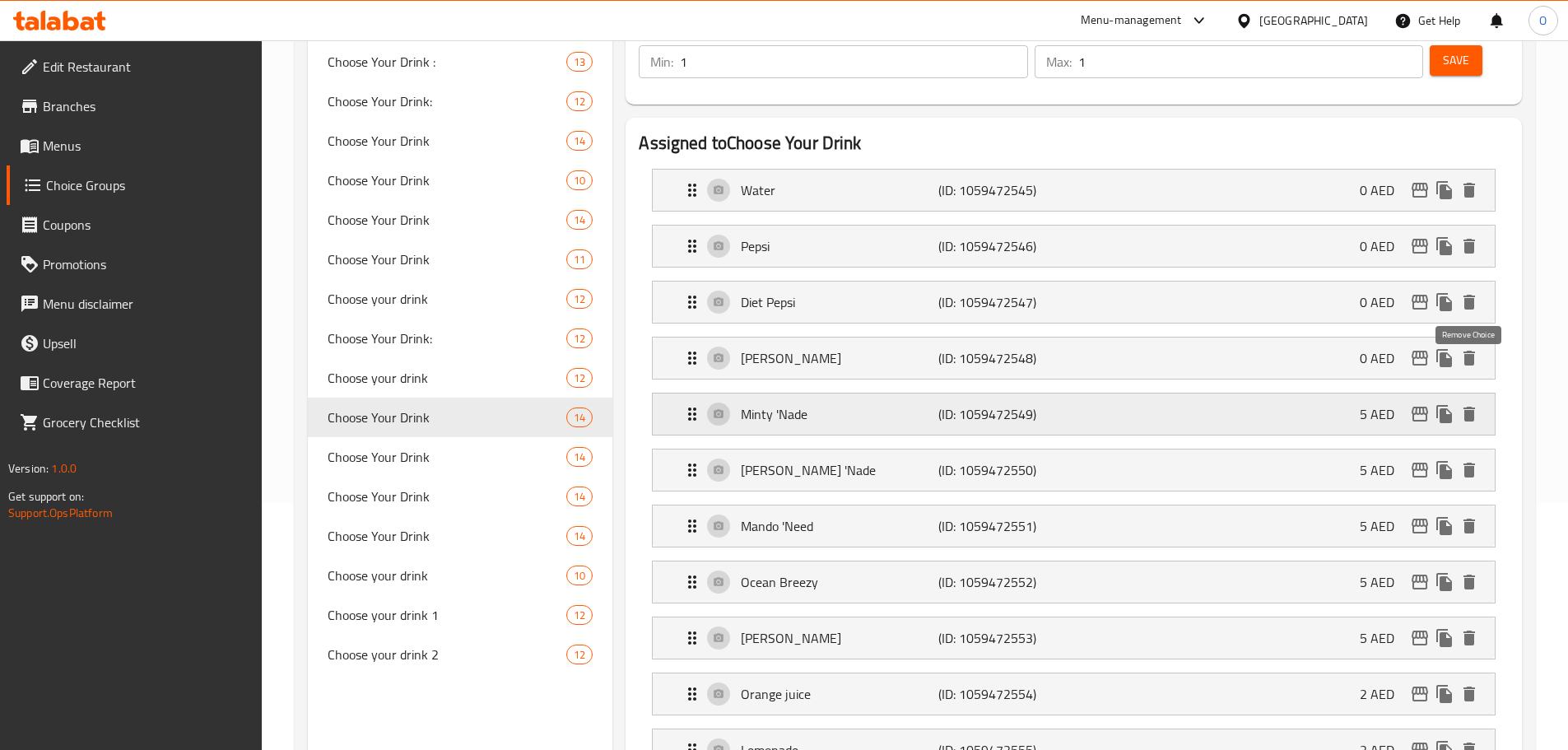
click at [1468, 407] on icon "delete" at bounding box center [1469, 414] width 11 height 15
click at [1470, 575] on icon "delete" at bounding box center [1469, 581] width 11 height 15
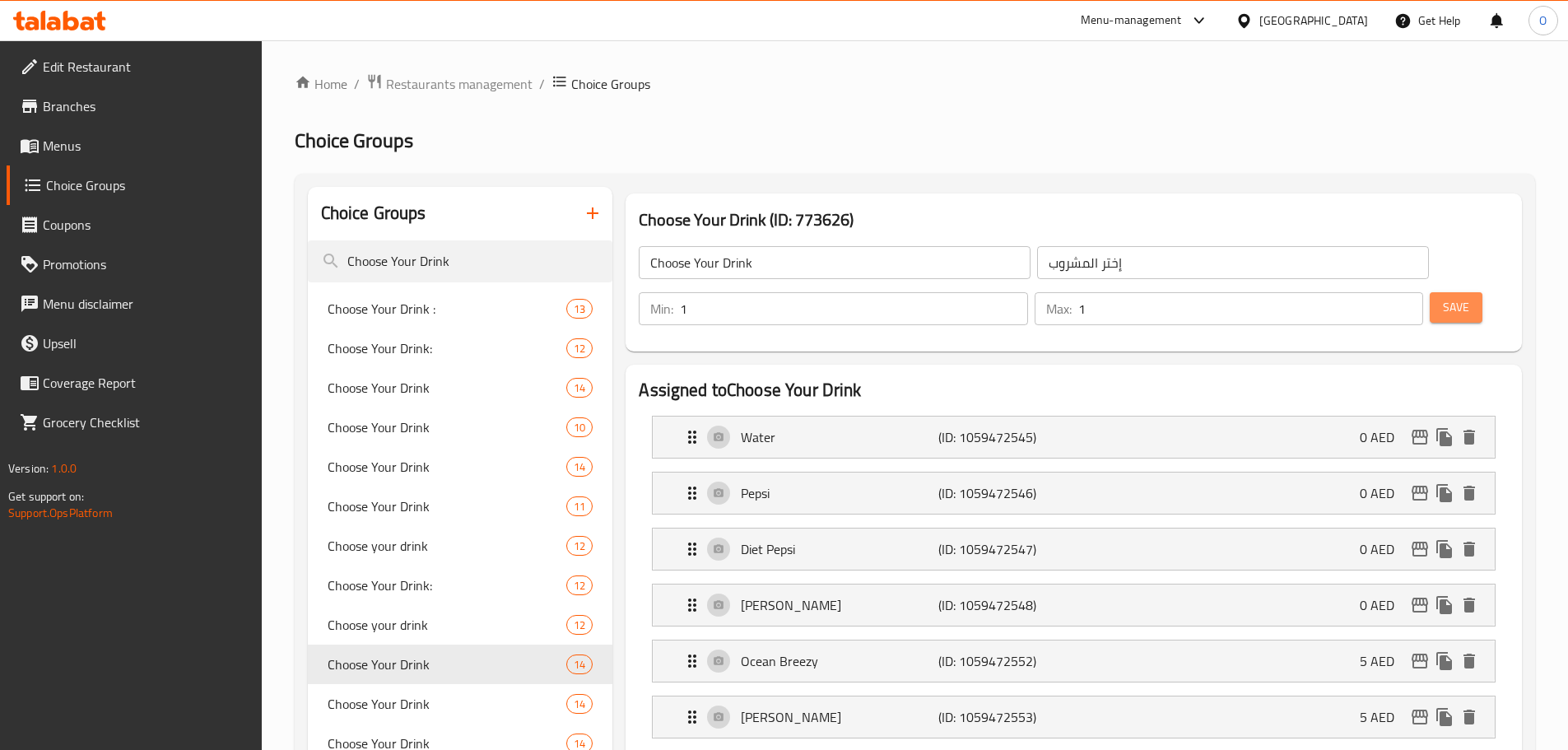
drag, startPoint x: 1431, startPoint y: 261, endPoint x: 1429, endPoint y: 231, distance: 30.1
click at [1443, 297] on span "Save" at bounding box center [1456, 307] width 26 height 21
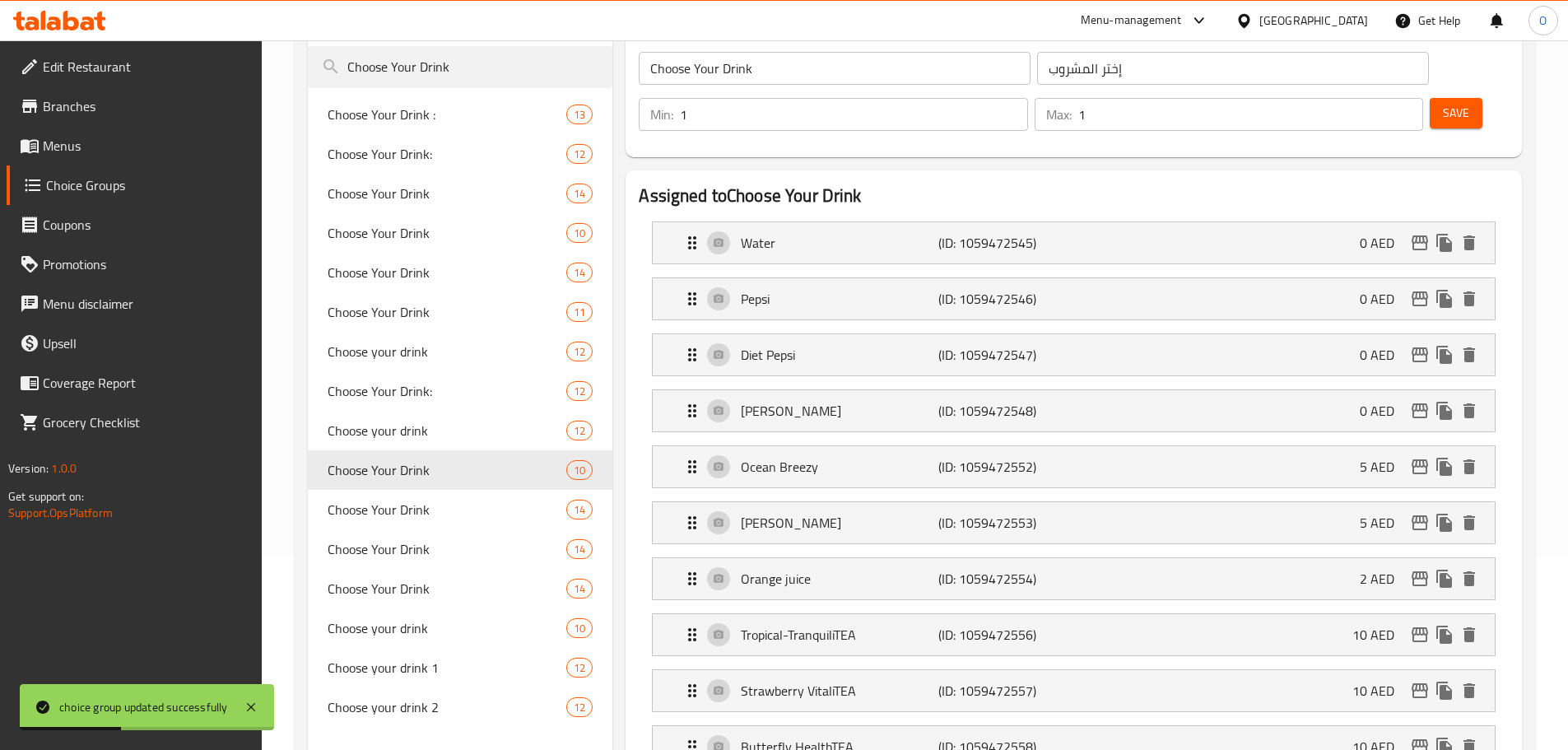
scroll to position [164, 0]
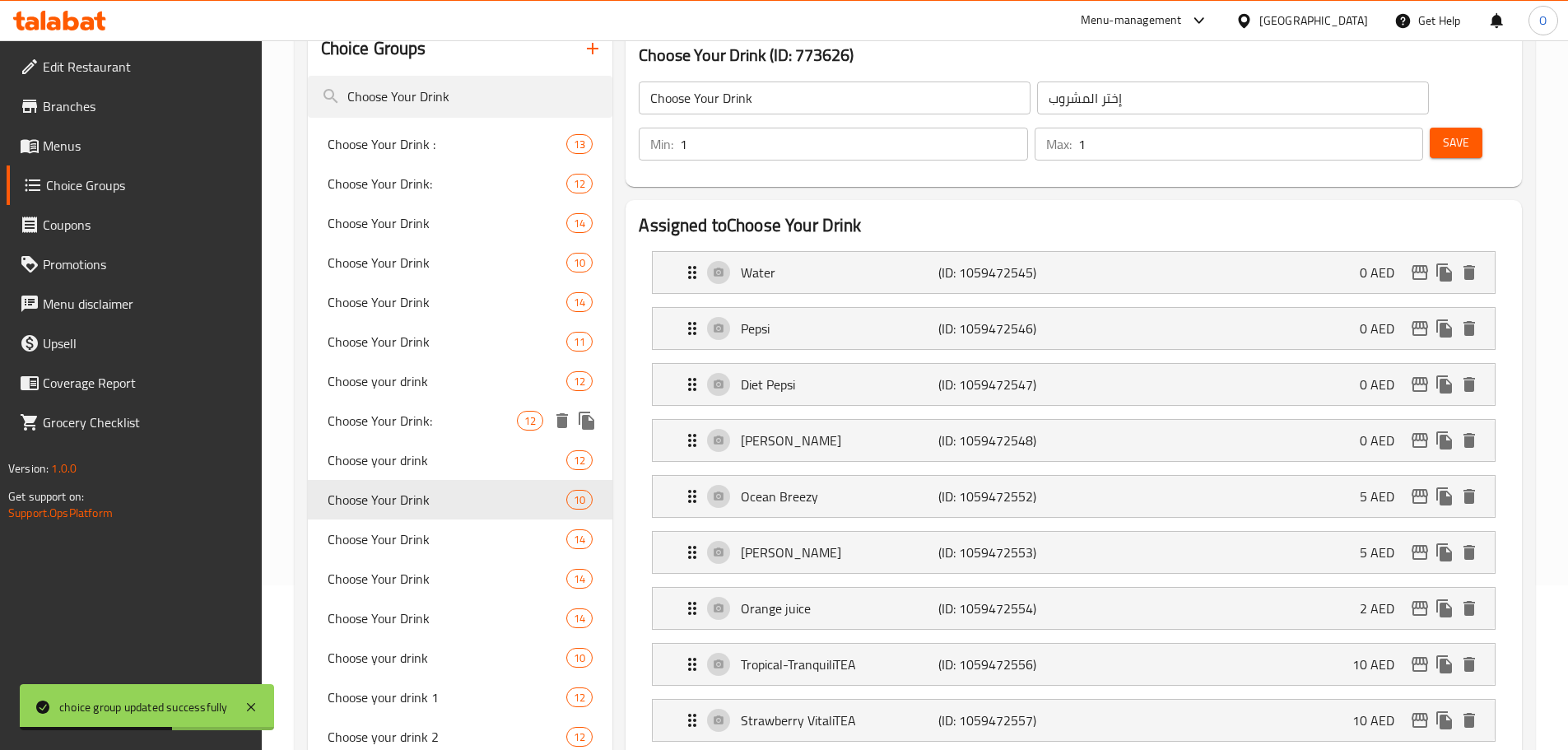
click at [404, 421] on span "Choose Your Drink:" at bounding box center [423, 420] width 190 height 20
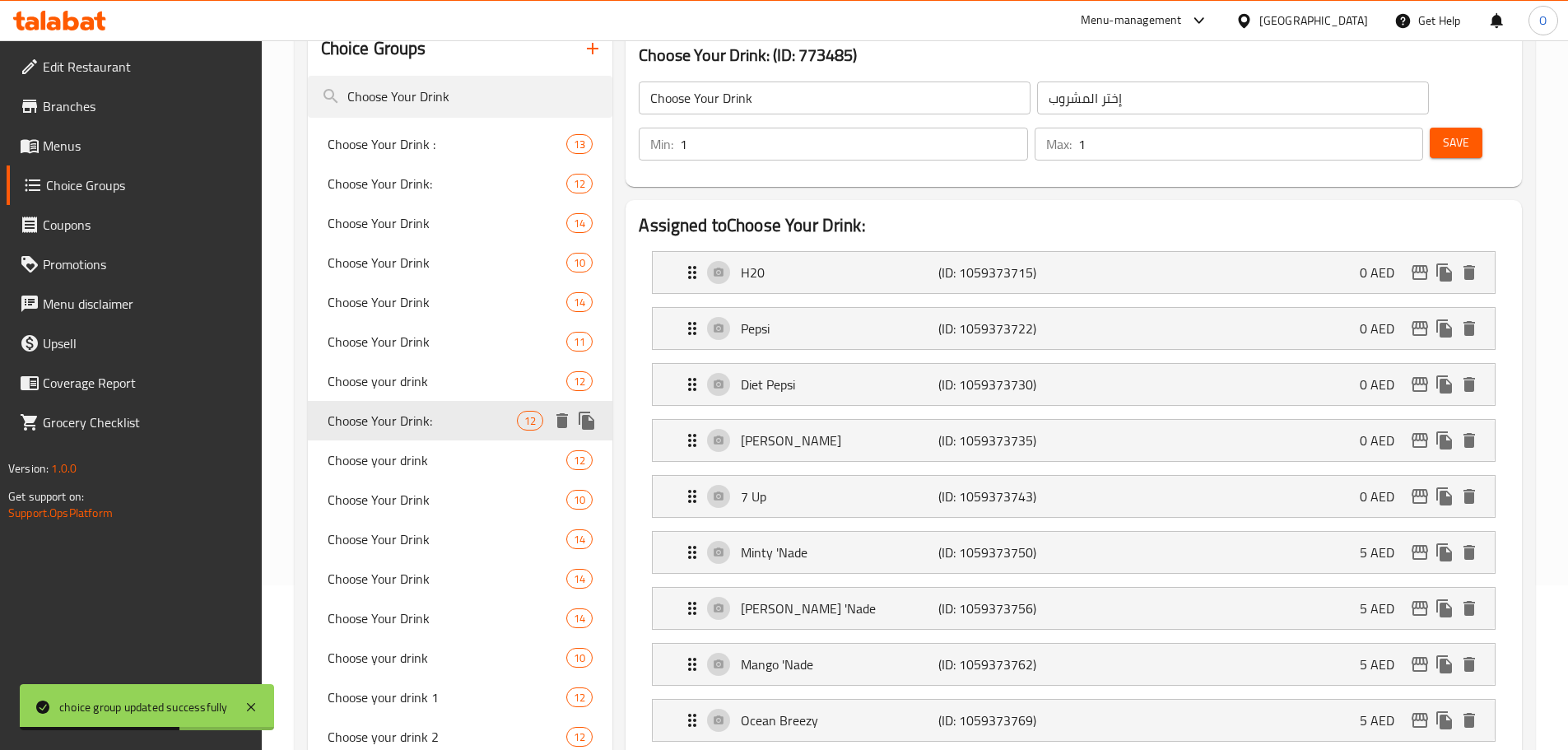
type input "Choose Your Drink:"
type input "اختار المشروب:"
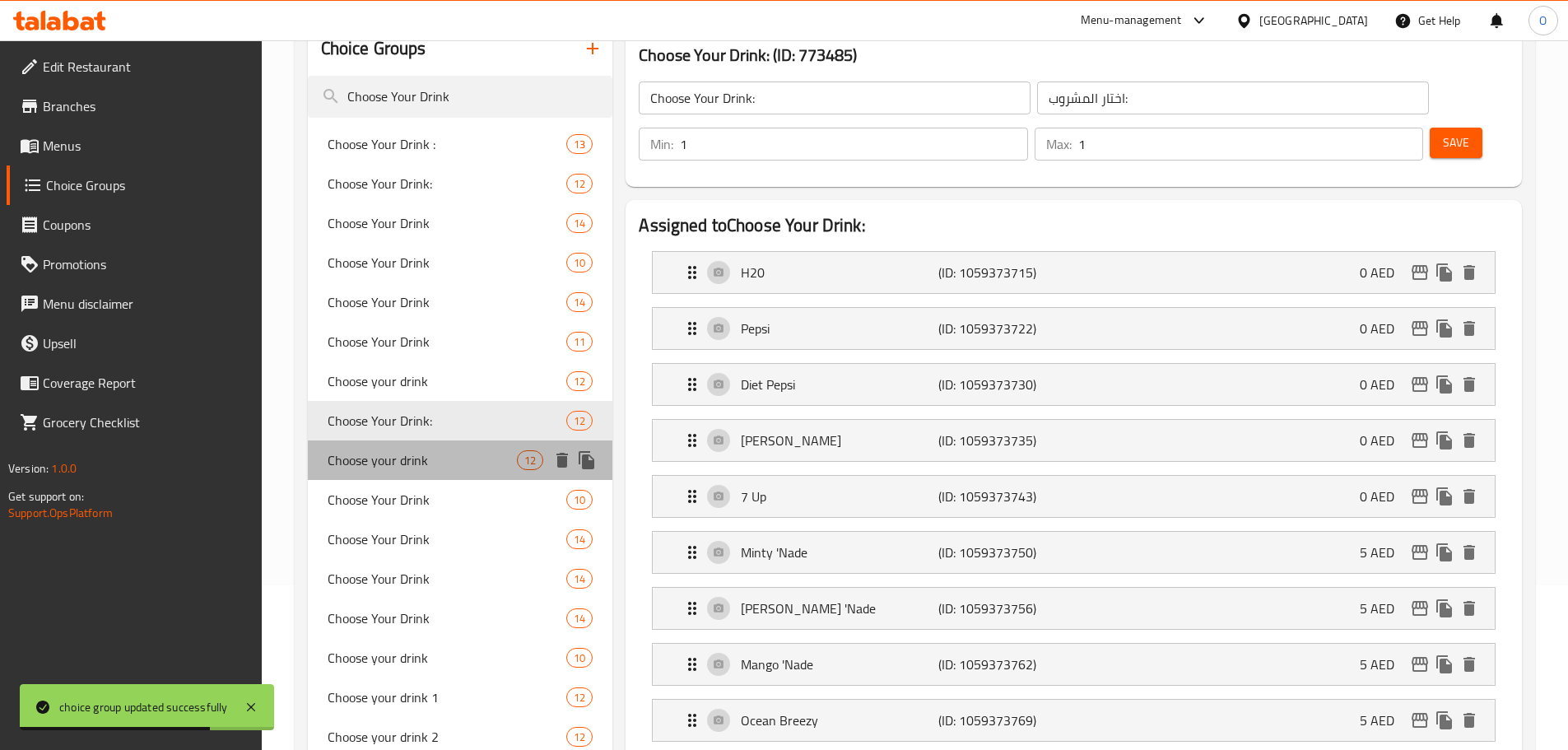
click at [398, 458] on span "Choose your drink" at bounding box center [423, 459] width 190 height 20
type input "Choose your drink"
type input "اختار المشروب"
type input "0"
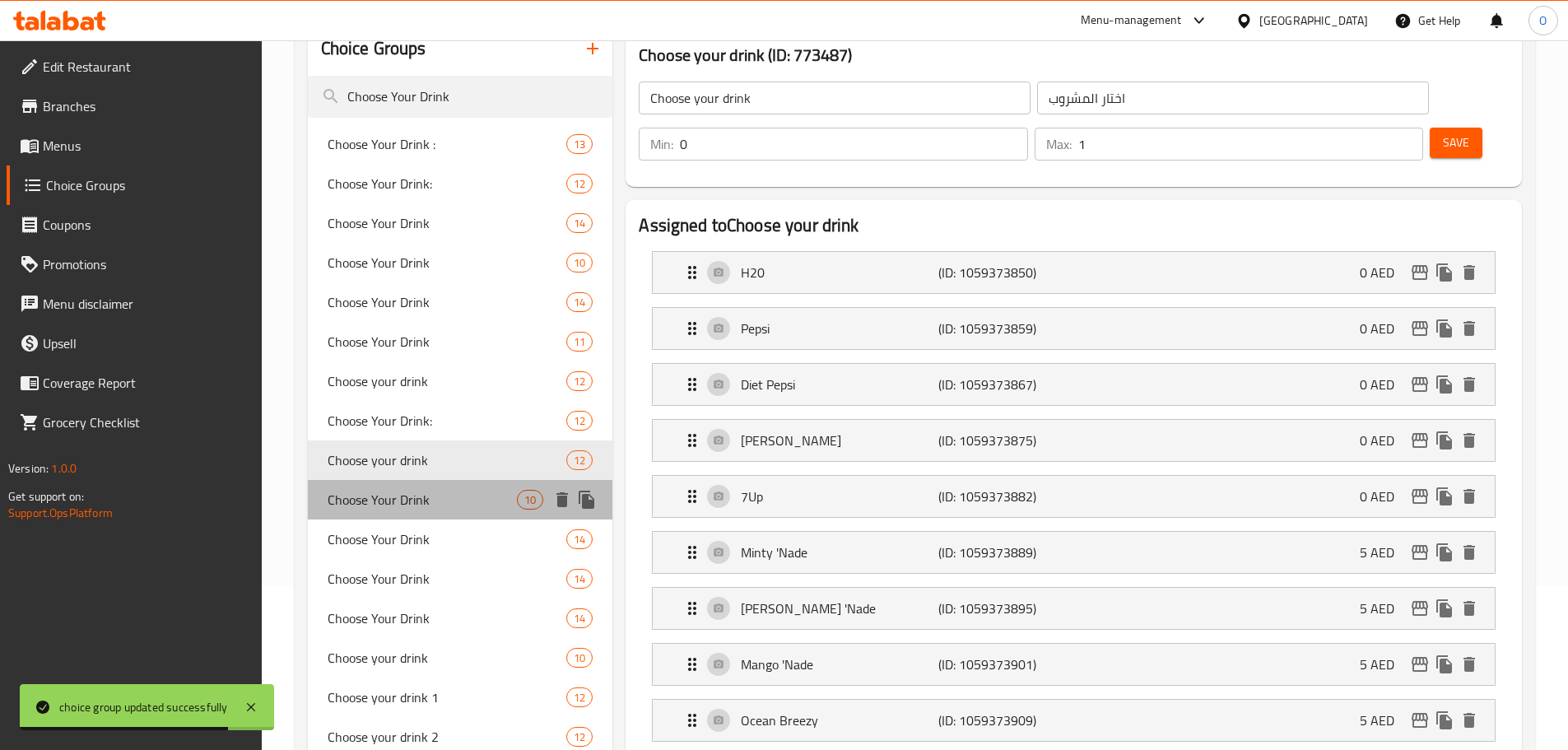
click at [394, 509] on span "Choose Your Drink" at bounding box center [423, 499] width 190 height 20
type input "Choose Your Drink"
type input "إختر المشروب"
type input "1"
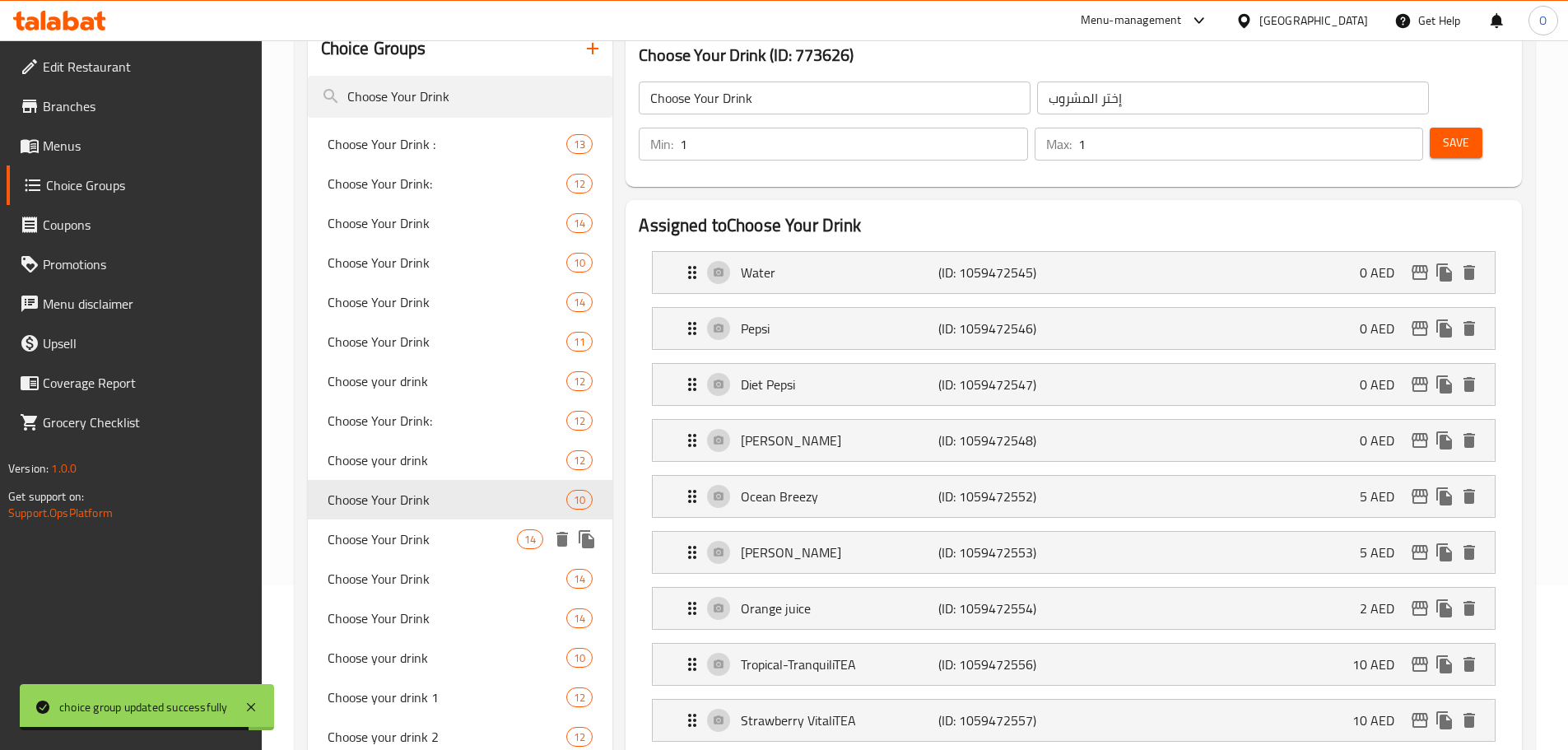
click at [394, 541] on span "Choose Your Drink" at bounding box center [423, 539] width 190 height 20
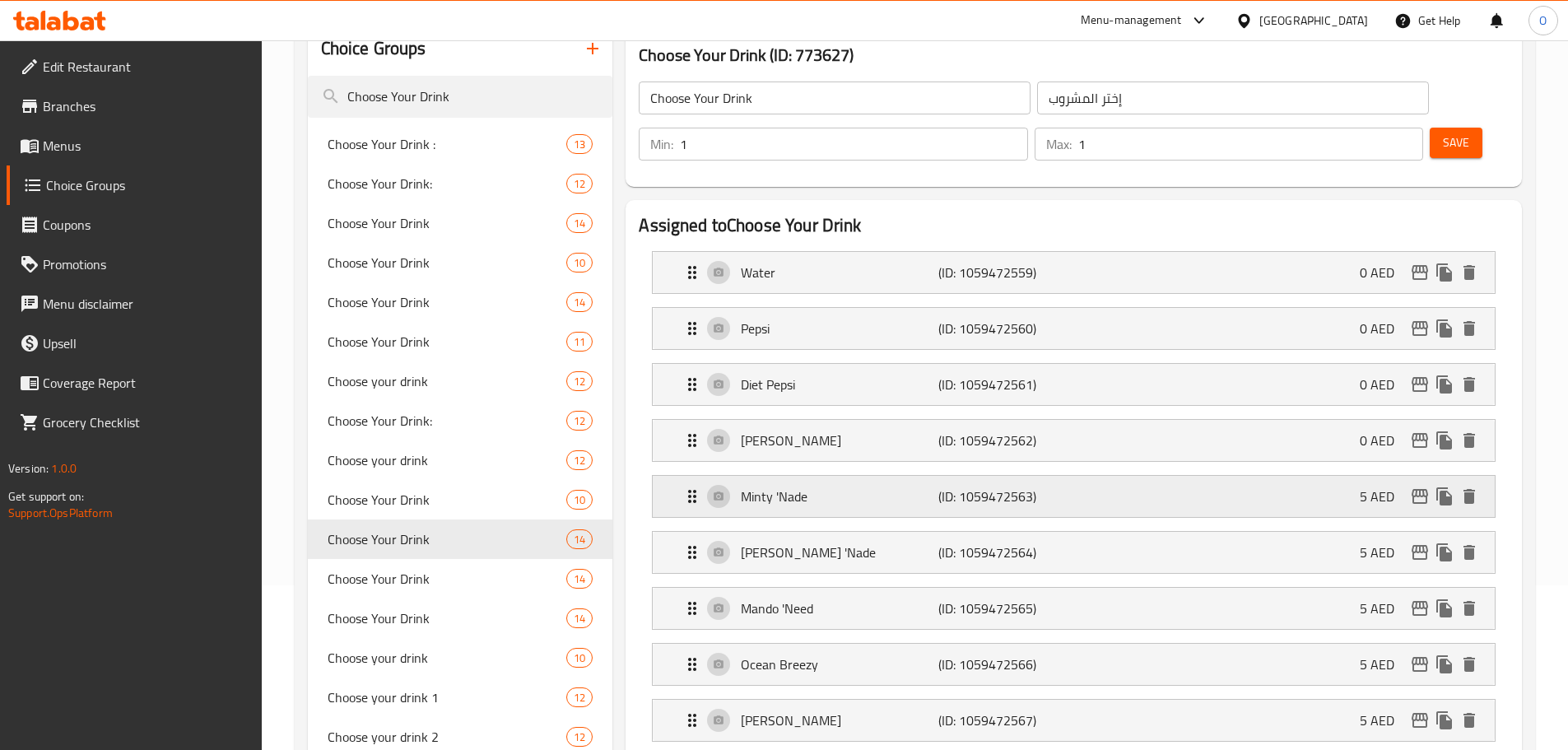
click at [1478, 484] on div "5 AED" at bounding box center [1420, 496] width 121 height 24
click at [1475, 486] on icon "delete" at bounding box center [1469, 496] width 20 height 20
click at [1470, 657] on icon "delete" at bounding box center [1469, 664] width 11 height 15
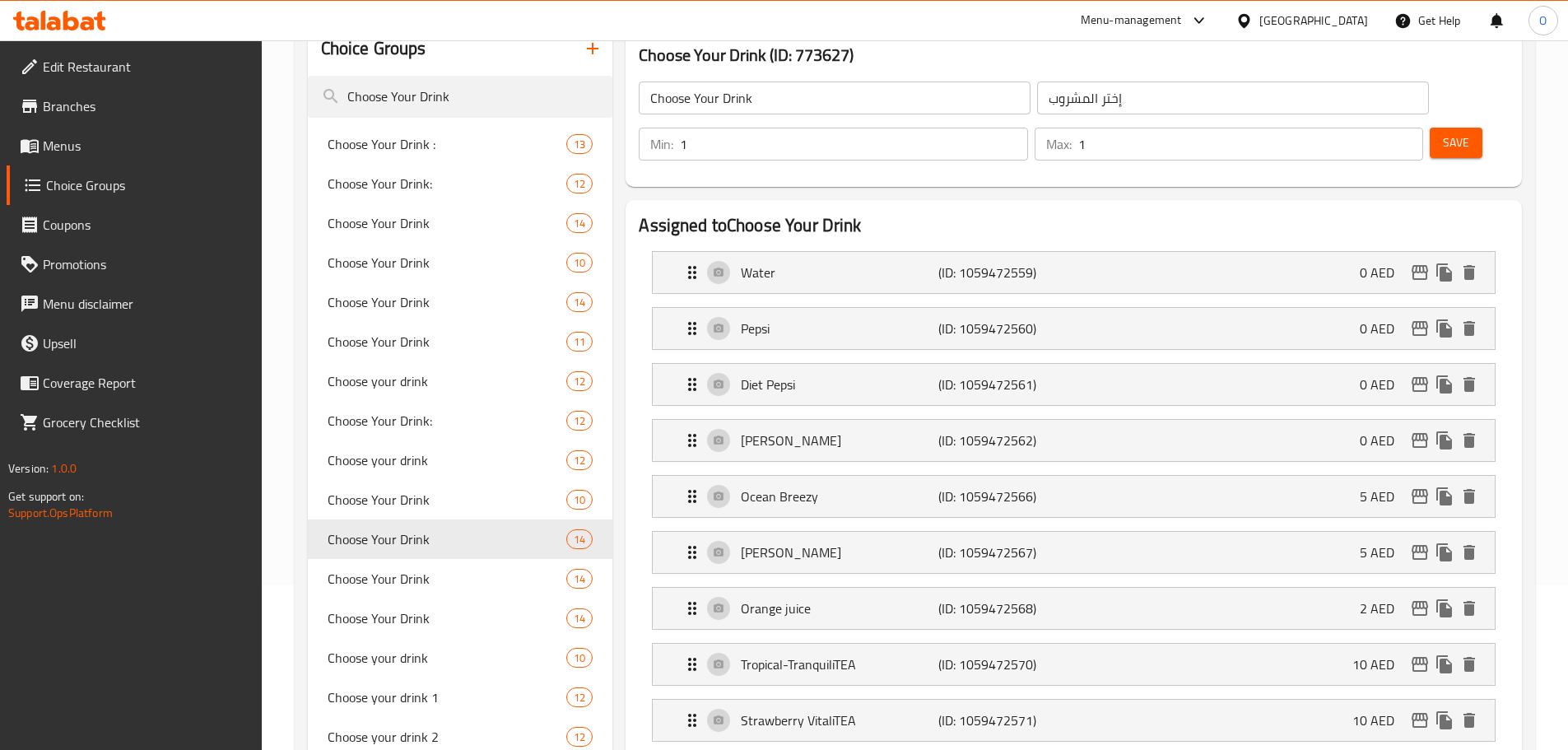
click at [1443, 133] on span "Save" at bounding box center [1456, 143] width 26 height 21
